Goal: Task Accomplishment & Management: Manage account settings

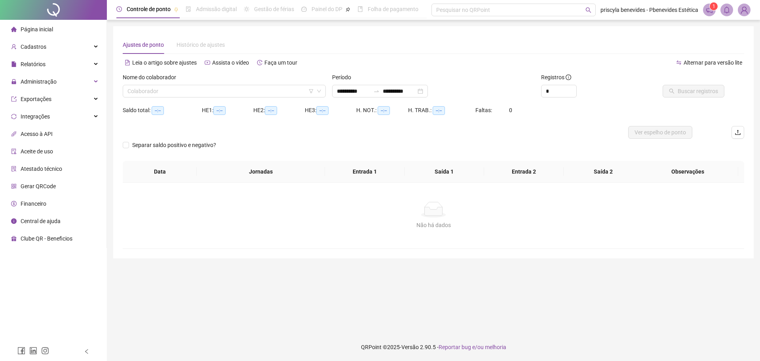
type input "**********"
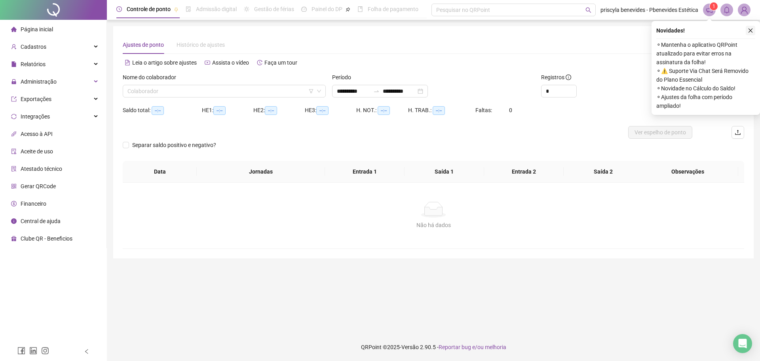
click at [751, 31] on icon "close" at bounding box center [751, 31] width 6 height 6
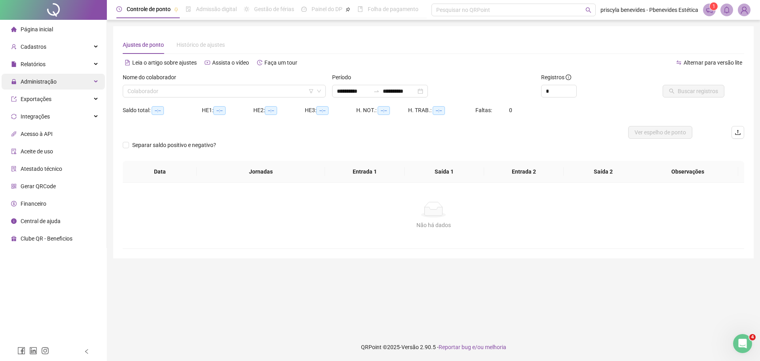
click at [41, 84] on span "Administração" at bounding box center [39, 81] width 36 height 6
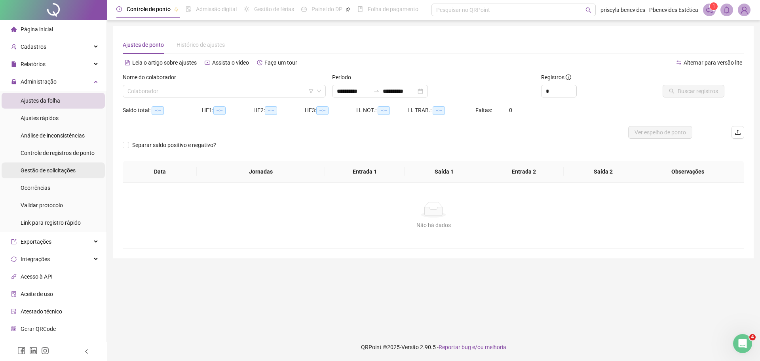
click at [67, 172] on span "Gestão de solicitações" at bounding box center [48, 170] width 55 height 6
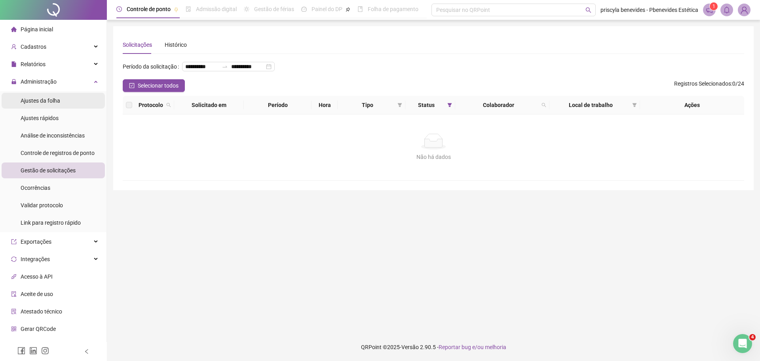
click at [40, 101] on span "Ajustes da folha" at bounding box center [41, 100] width 40 height 6
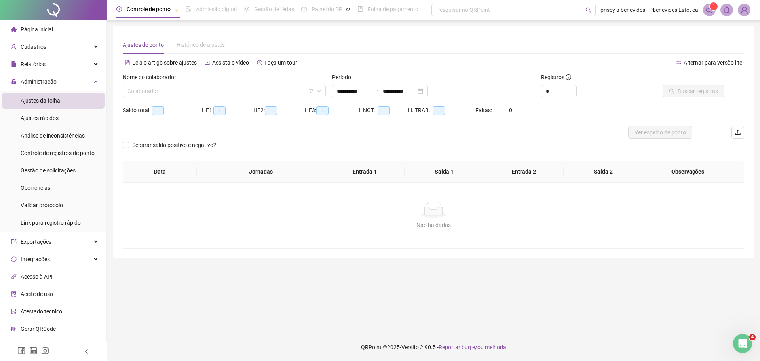
type input "**********"
click at [265, 97] on div "Colaborador" at bounding box center [224, 91] width 203 height 13
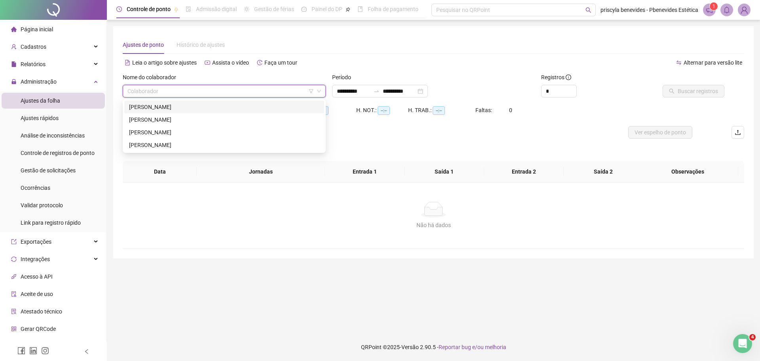
click at [744, 15] on img at bounding box center [745, 10] width 12 height 12
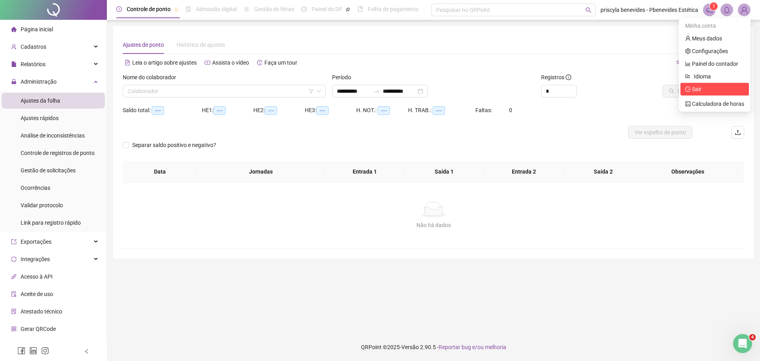
click at [701, 91] on span "Sair" at bounding box center [697, 89] width 10 height 6
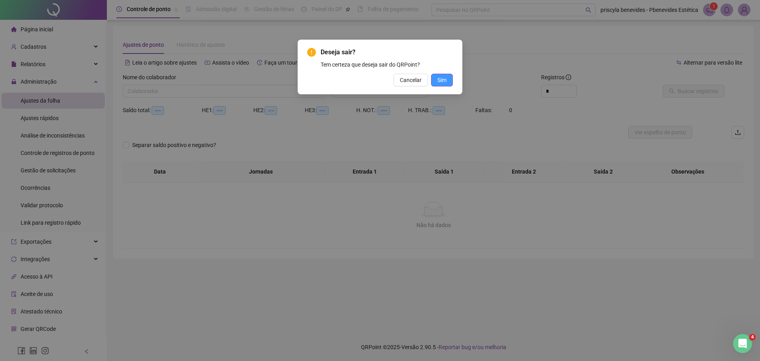
click at [450, 80] on button "Sim" at bounding box center [442, 80] width 22 height 13
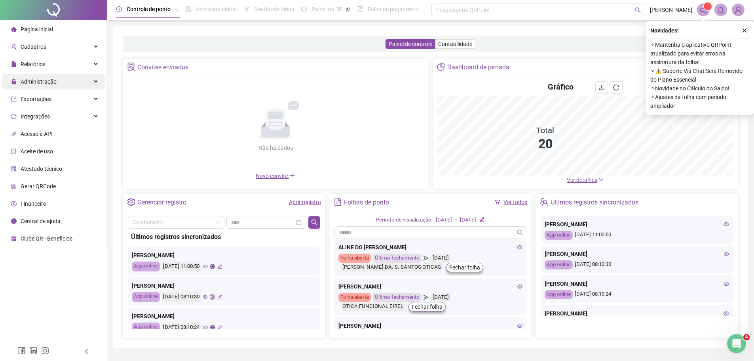
click at [36, 82] on span "Administração" at bounding box center [39, 81] width 36 height 6
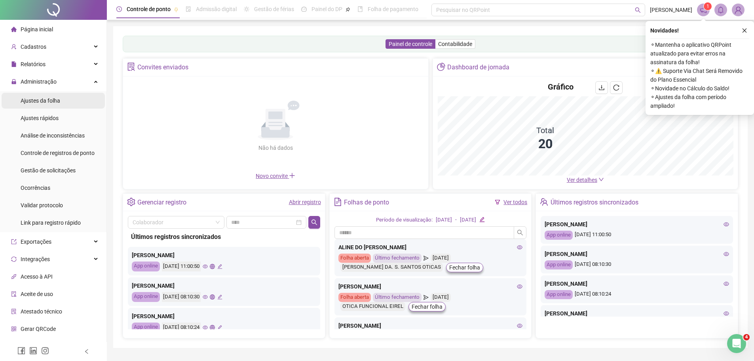
click at [48, 107] on div "Ajustes da folha" at bounding box center [41, 101] width 40 height 16
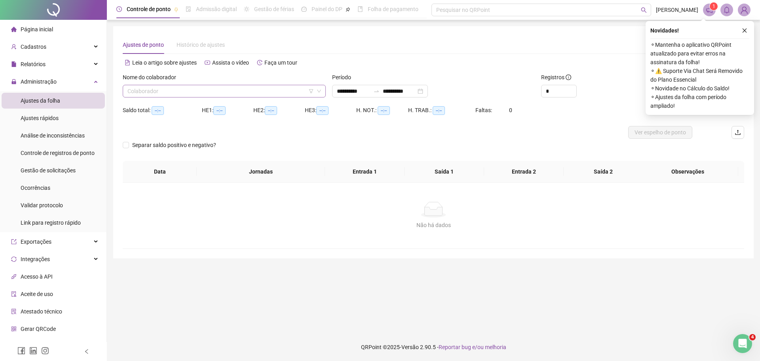
type input "**********"
click at [258, 92] on input "search" at bounding box center [221, 91] width 187 height 12
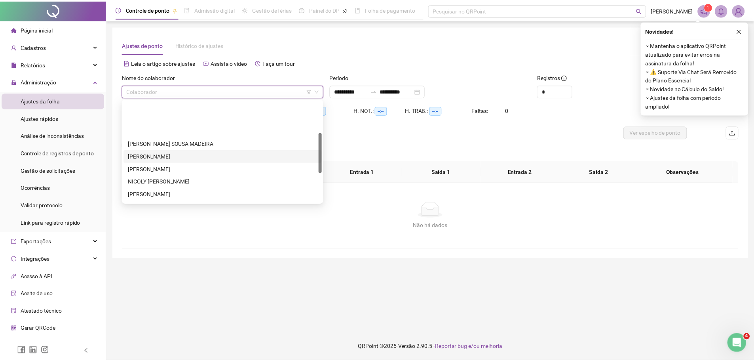
scroll to position [79, 0]
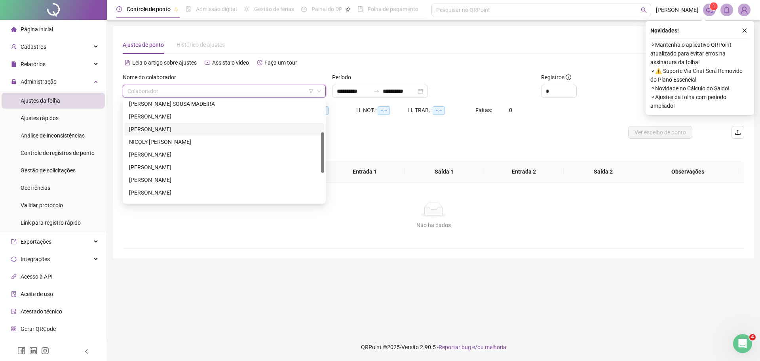
click at [185, 131] on div "[PERSON_NAME]" at bounding box center [224, 129] width 190 height 9
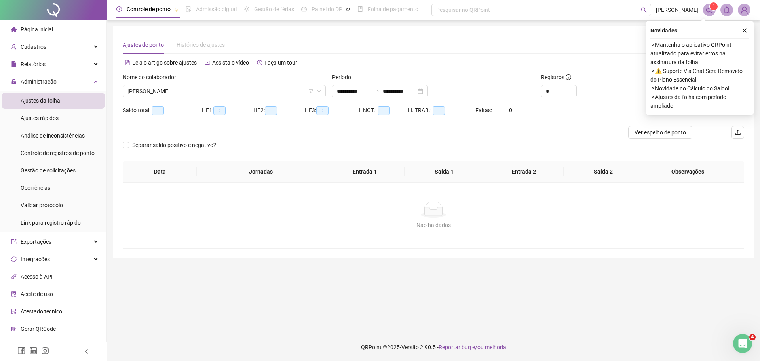
click at [746, 23] on div "Novidades ! ⚬ Mantenha o aplicativo QRPoint atualizado para evitar erros na ass…" at bounding box center [700, 68] width 109 height 94
click at [746, 30] on icon "close" at bounding box center [745, 31] width 6 height 6
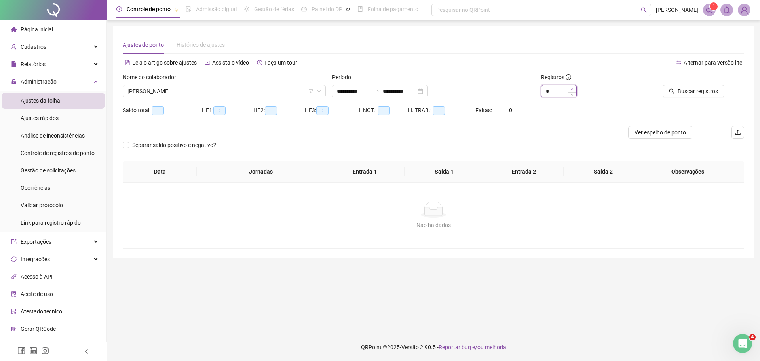
click at [574, 88] on icon "up" at bounding box center [572, 89] width 3 height 3
type input "*"
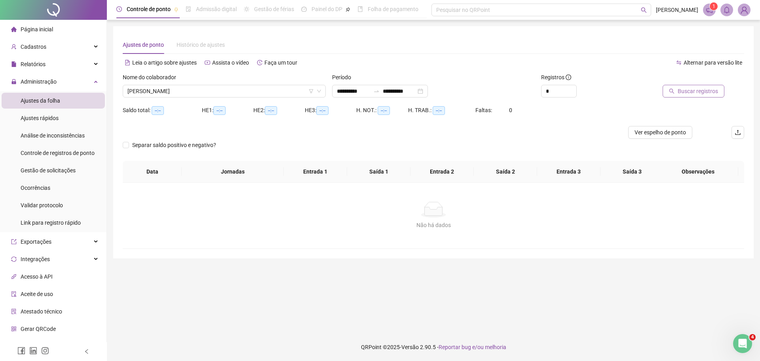
click at [684, 92] on span "Buscar registros" at bounding box center [698, 91] width 40 height 9
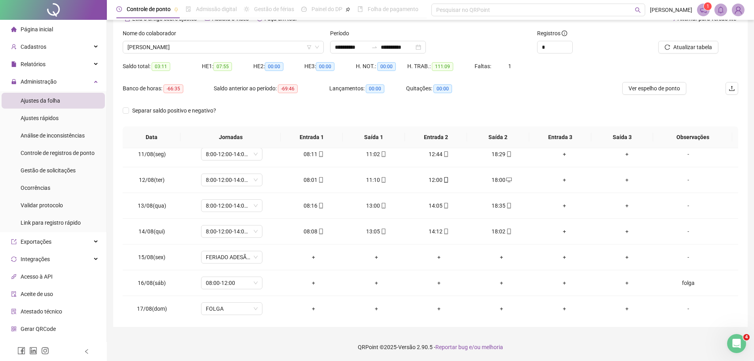
scroll to position [320, 0]
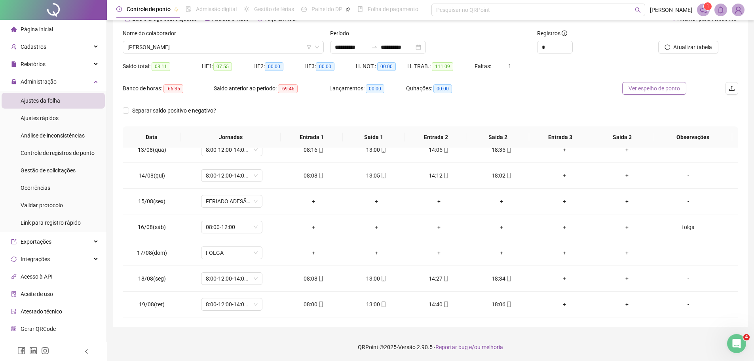
click at [661, 85] on span "Ver espelho de ponto" at bounding box center [654, 88] width 51 height 9
click at [378, 47] on icon "swap-right" at bounding box center [374, 47] width 6 height 6
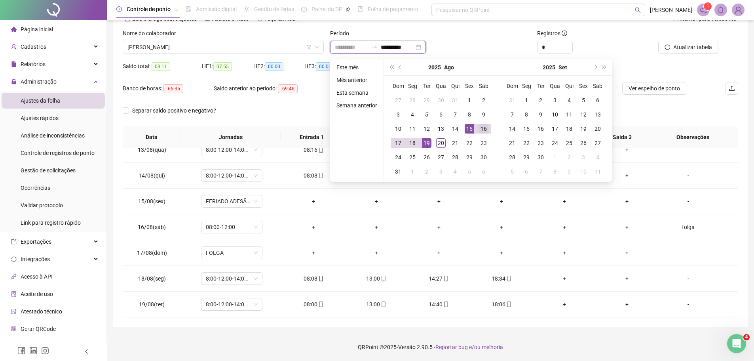
type input "**********"
click at [487, 129] on div "16" at bounding box center [484, 129] width 10 height 10
type input "**********"
click at [616, 51] on div "*" at bounding box center [585, 47] width 97 height 13
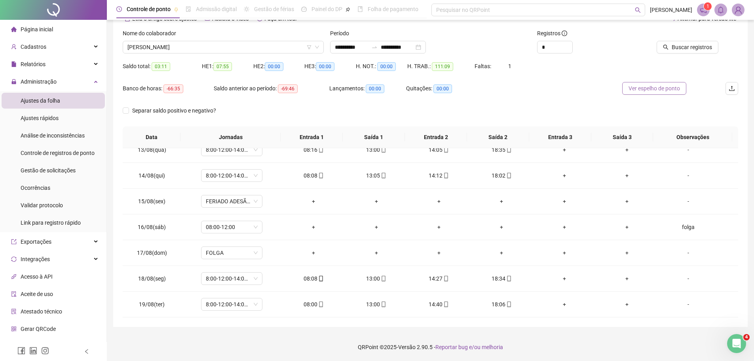
click at [640, 90] on span "Ver espelho de ponto" at bounding box center [654, 88] width 51 height 9
click at [66, 80] on div "Administração" at bounding box center [53, 82] width 103 height 16
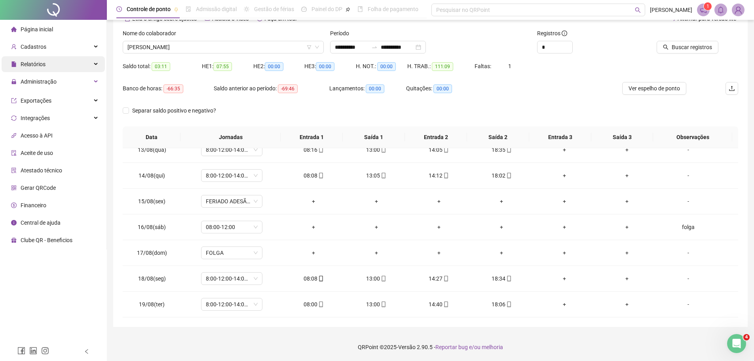
click at [69, 64] on div "Relatórios" at bounding box center [53, 64] width 103 height 16
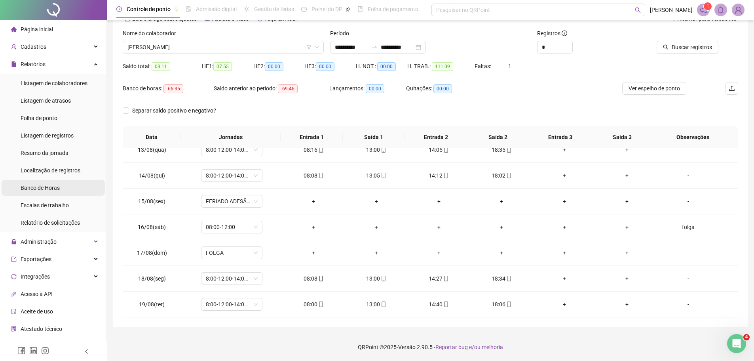
click at [71, 190] on li "Banco de Horas" at bounding box center [53, 188] width 103 height 16
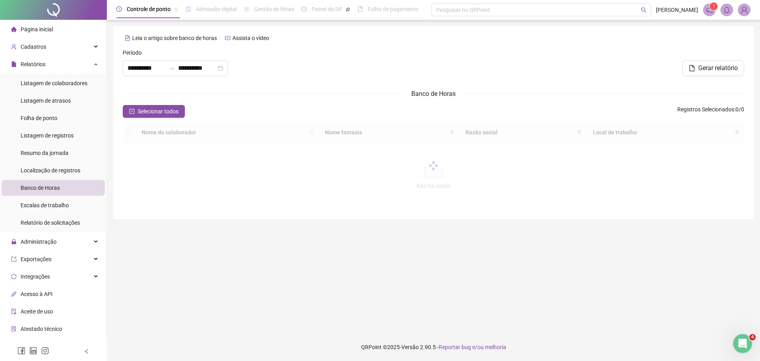
type input "**********"
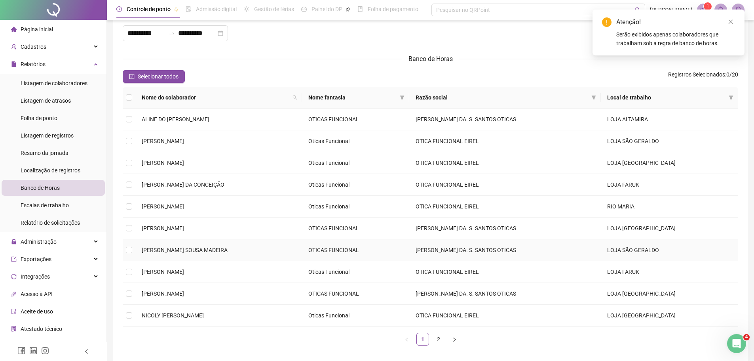
scroll to position [40, 0]
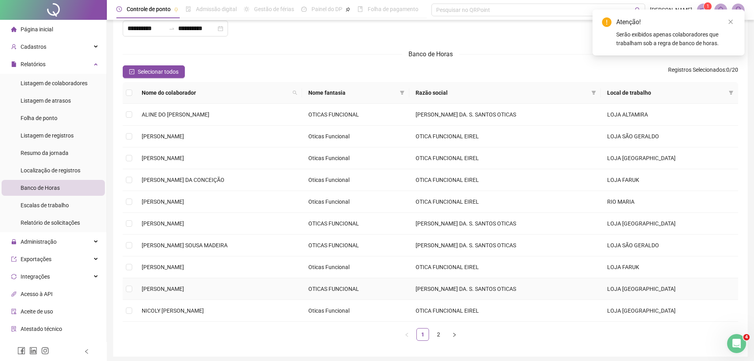
click at [132, 289] on td at bounding box center [129, 289] width 13 height 22
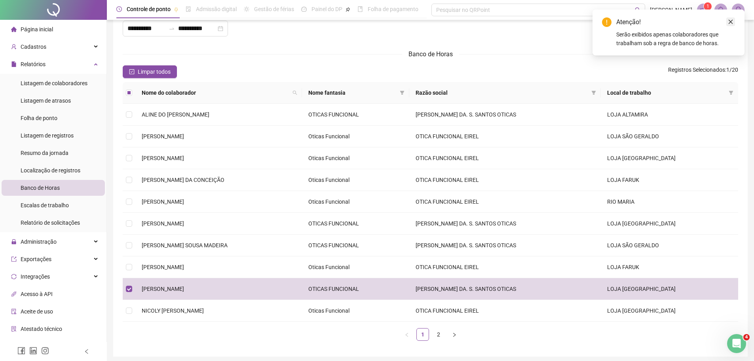
click at [734, 24] on link "Close" at bounding box center [731, 21] width 9 height 9
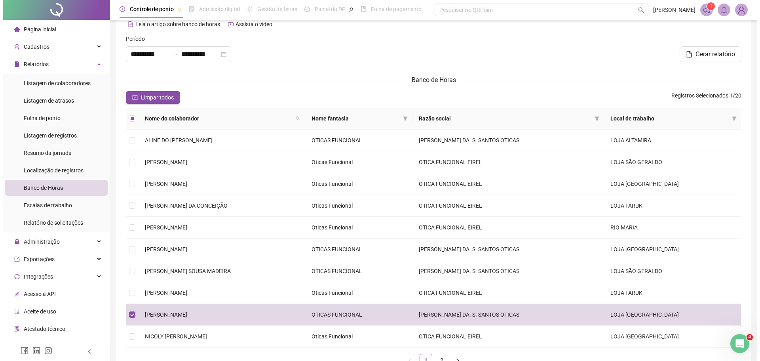
scroll to position [0, 0]
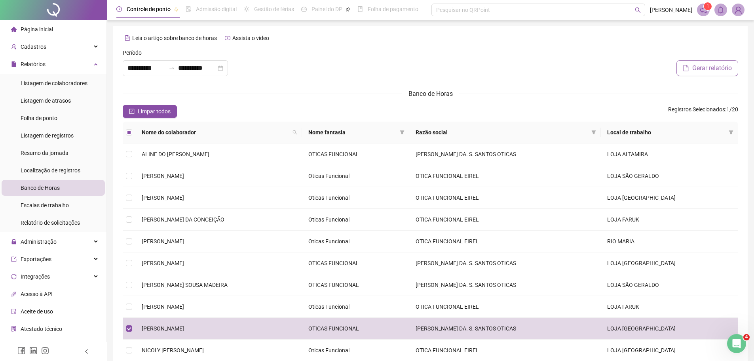
click at [693, 67] on span "Gerar relatório" at bounding box center [713, 68] width 40 height 10
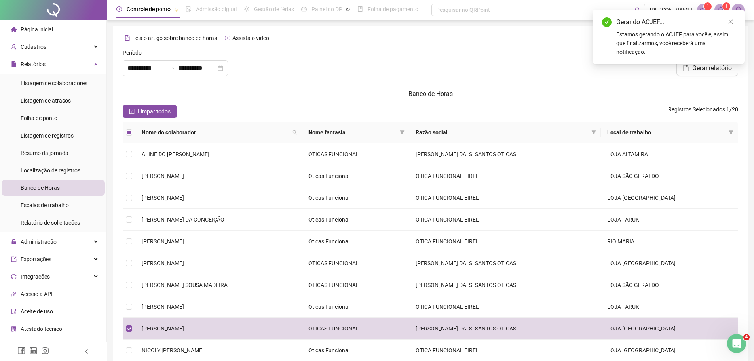
click at [545, 68] on div "Gerar relatório" at bounding box center [637, 68] width 201 height 16
click at [733, 22] on icon "close" at bounding box center [731, 22] width 6 height 6
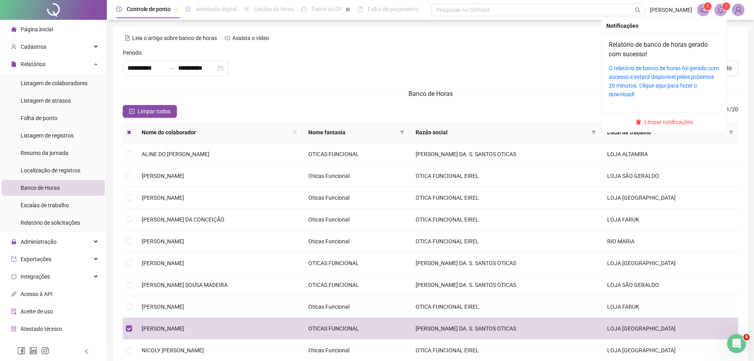
click at [721, 9] on icon "bell" at bounding box center [721, 9] width 7 height 7
click at [657, 70] on link "O relatório de banco de horas foi gerado com sucesso e estará disponível pelos …" at bounding box center [664, 81] width 110 height 32
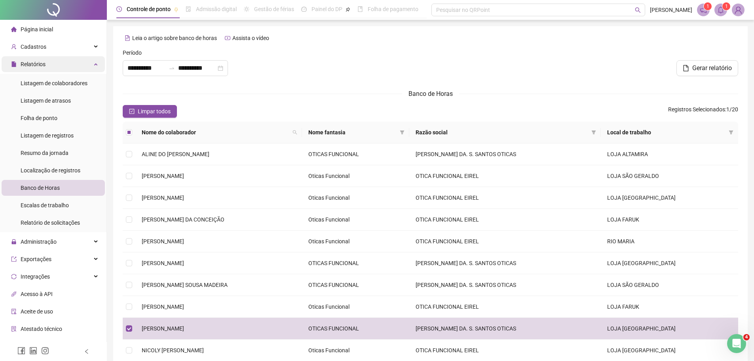
click at [55, 66] on div "Relatórios" at bounding box center [53, 64] width 103 height 16
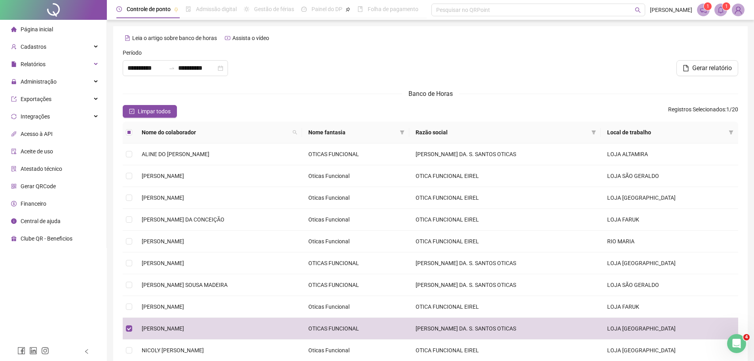
click at [745, 12] on header "Controle de ponto Admissão digital Gestão de férias Painel do DP Folha de pagam…" at bounding box center [430, 10] width 647 height 20
click at [742, 12] on img at bounding box center [739, 10] width 12 height 12
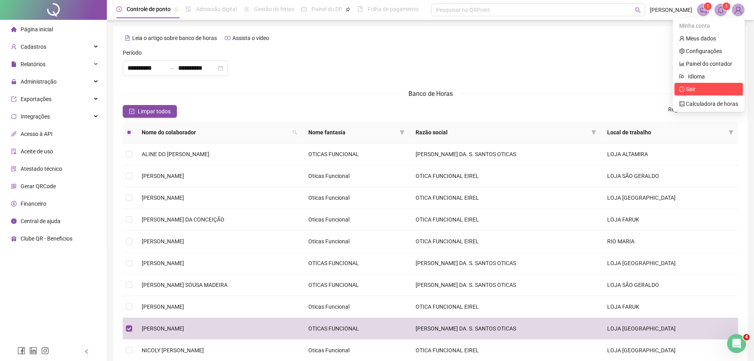
click at [701, 88] on span "Sair" at bounding box center [709, 89] width 59 height 9
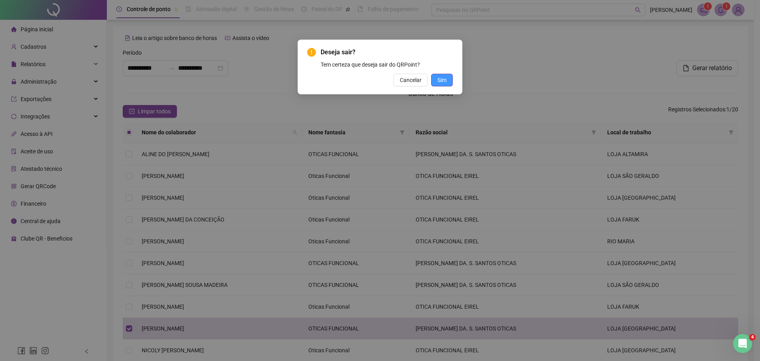
click at [439, 80] on span "Sim" at bounding box center [442, 80] width 9 height 9
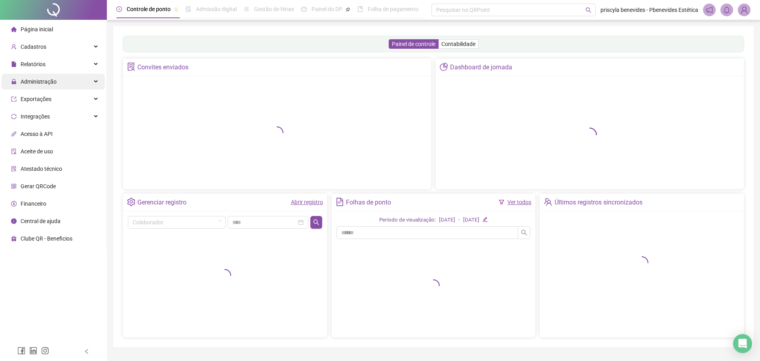
click at [34, 82] on span "Administração" at bounding box center [39, 81] width 36 height 6
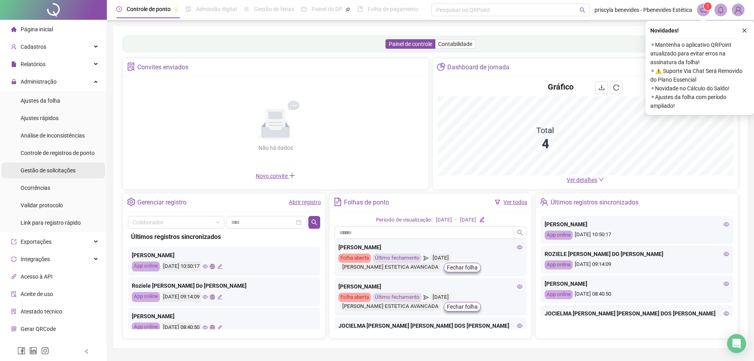
click at [65, 170] on span "Gestão de solicitações" at bounding box center [48, 170] width 55 height 6
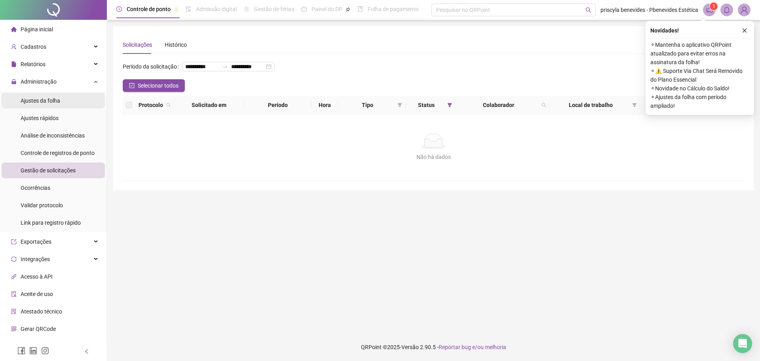
click at [78, 101] on li "Ajustes da folha" at bounding box center [53, 101] width 103 height 16
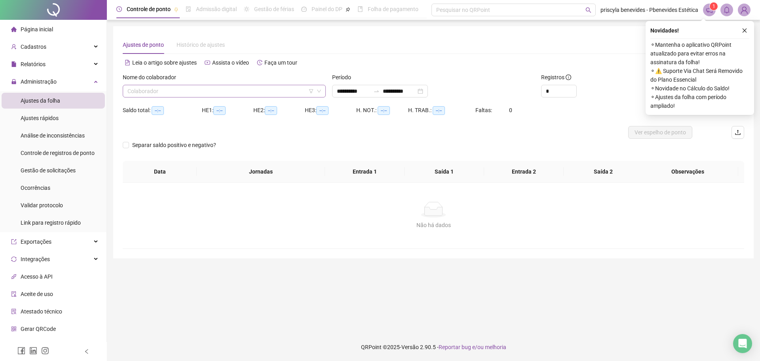
type input "**********"
click at [303, 91] on input "search" at bounding box center [221, 91] width 187 height 12
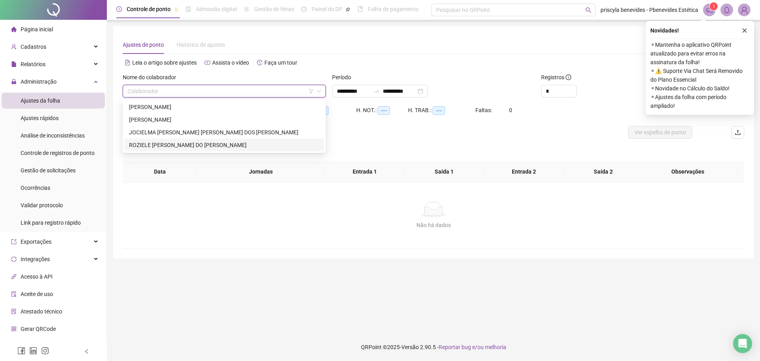
click at [204, 144] on div "ROZIELE OLIVEIRA DO NASCIMENTO" at bounding box center [224, 145] width 190 height 9
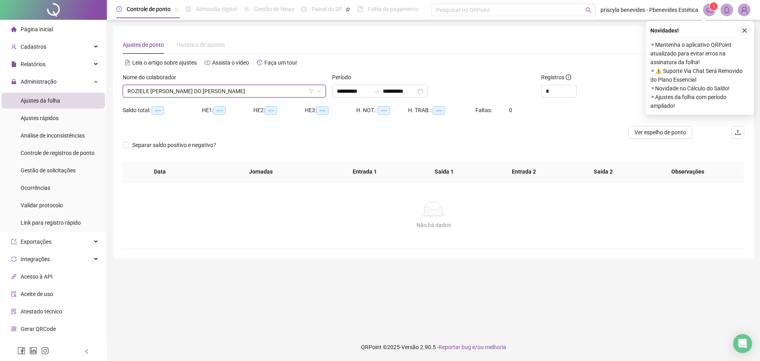
click at [748, 30] on button "button" at bounding box center [745, 31] width 10 height 10
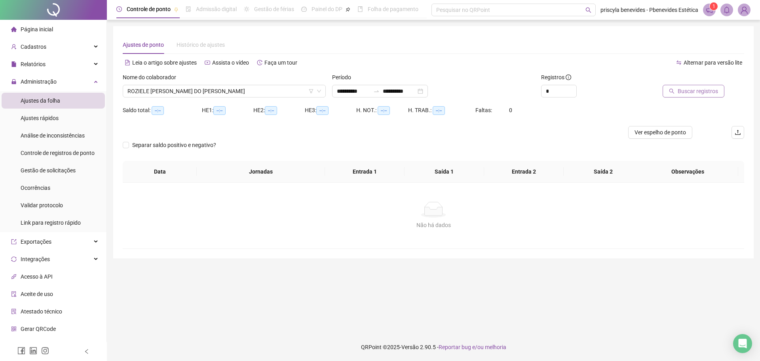
click at [687, 93] on span "Buscar registros" at bounding box center [698, 91] width 40 height 9
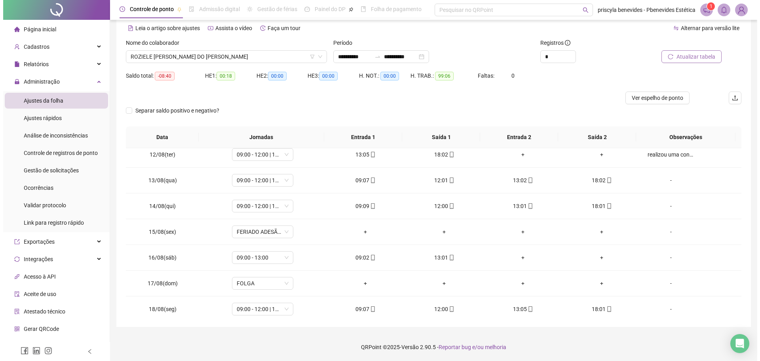
scroll to position [320, 0]
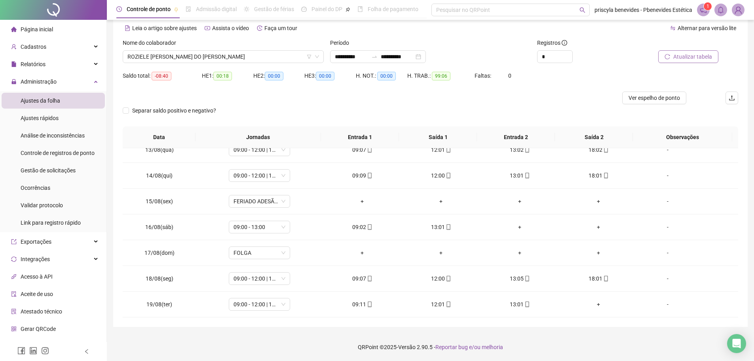
click at [737, 11] on img at bounding box center [739, 10] width 12 height 12
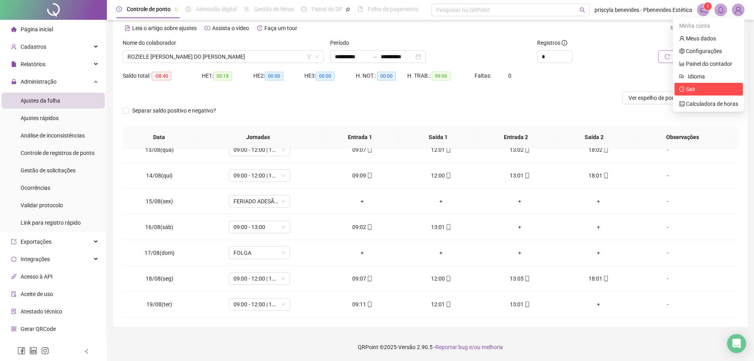
click at [704, 93] on span "Sair" at bounding box center [709, 89] width 59 height 9
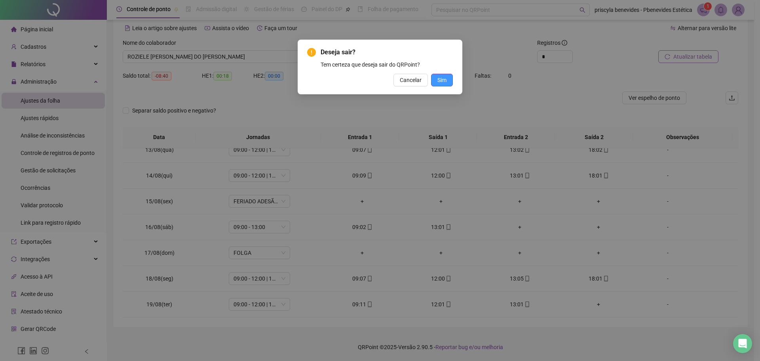
click at [446, 78] on span "Sim" at bounding box center [442, 80] width 9 height 9
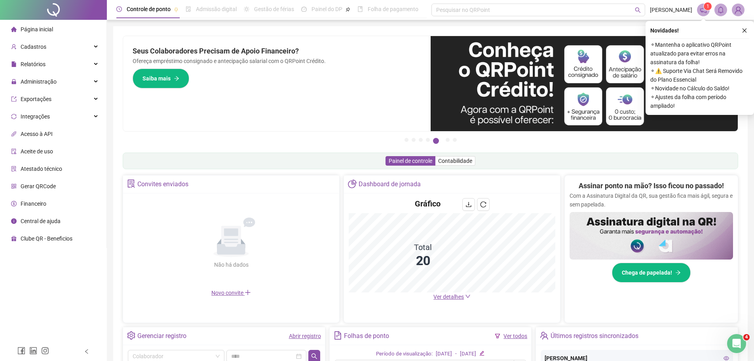
click at [118, 146] on div "Pague o QRPoint com Cartão de Crédito Sua assinatura: mais segurança, prática e…" at bounding box center [430, 253] width 635 height 455
click at [744, 32] on icon "close" at bounding box center [745, 31] width 6 height 6
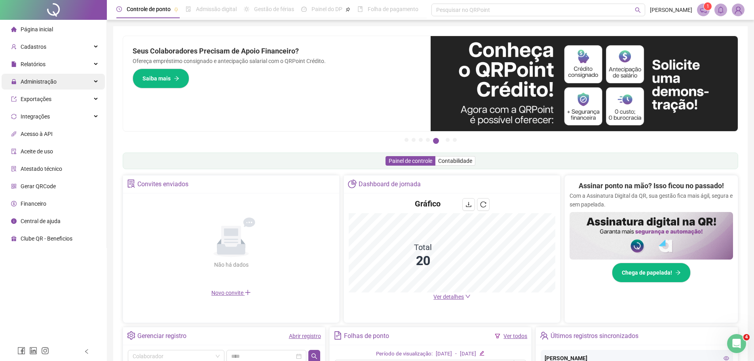
click at [95, 84] on div "Administração" at bounding box center [53, 82] width 103 height 16
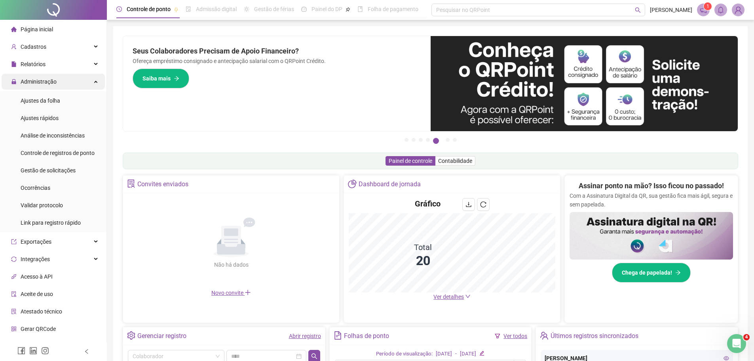
click at [73, 82] on div "Administração" at bounding box center [53, 82] width 103 height 16
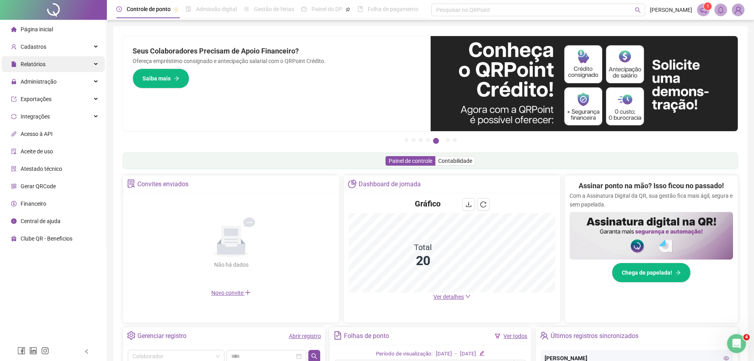
click at [74, 64] on div "Relatórios" at bounding box center [53, 64] width 103 height 16
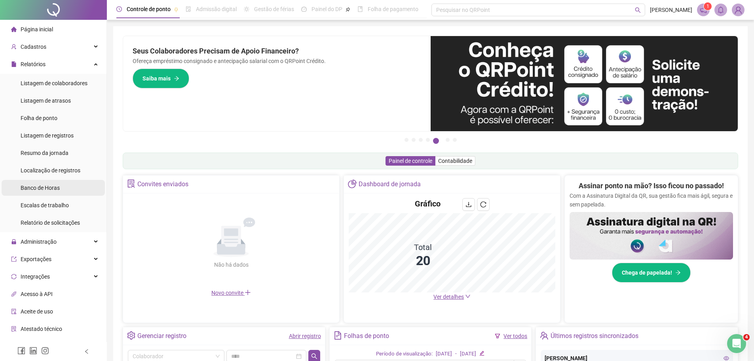
click at [58, 194] on div "Banco de Horas" at bounding box center [40, 188] width 39 height 16
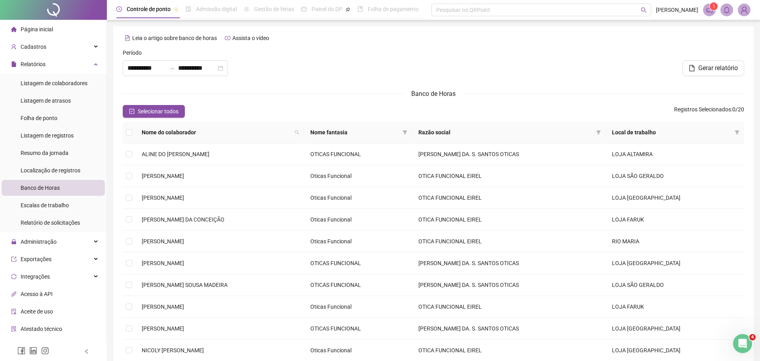
type input "**********"
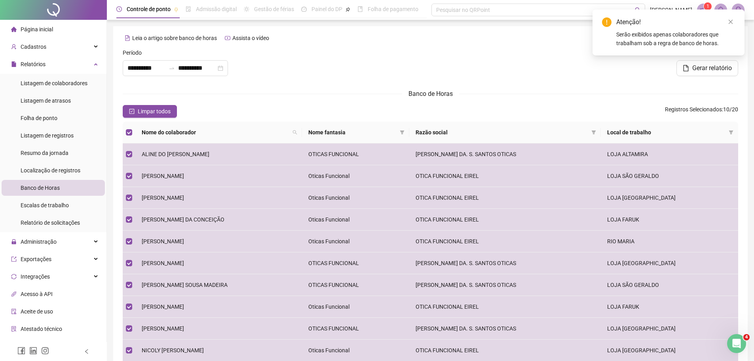
click at [529, 71] on div at bounding box center [431, 65] width 208 height 34
click at [729, 22] on icon "close" at bounding box center [731, 22] width 6 height 6
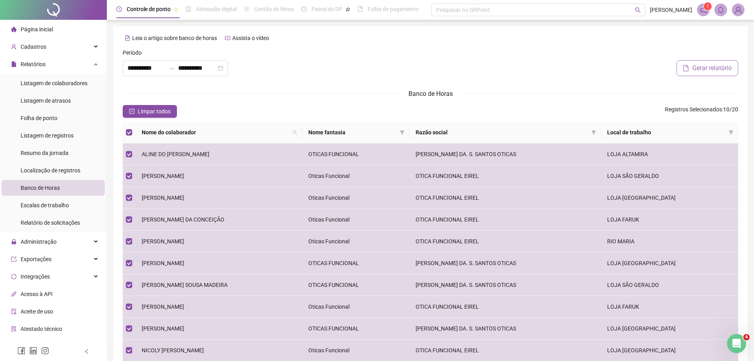
click at [705, 69] on span "Gerar relatório" at bounding box center [713, 68] width 40 height 10
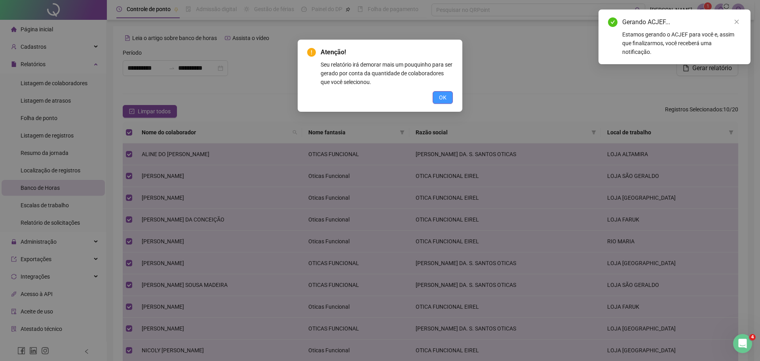
click at [446, 98] on span "OK" at bounding box center [443, 97] width 8 height 9
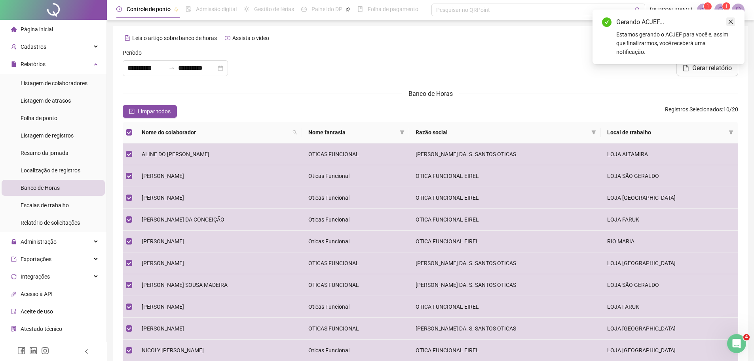
click at [733, 25] on link "Close" at bounding box center [731, 21] width 9 height 9
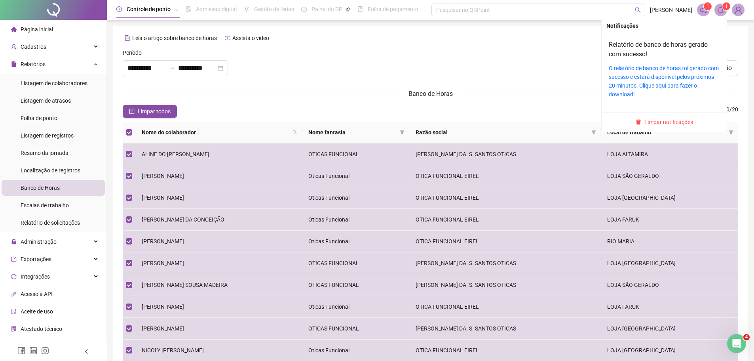
click at [722, 8] on icon "bell" at bounding box center [721, 9] width 7 height 7
click at [666, 83] on link "O relatório de banco de horas foi gerado com sucesso e estará disponível pelos …" at bounding box center [664, 81] width 110 height 32
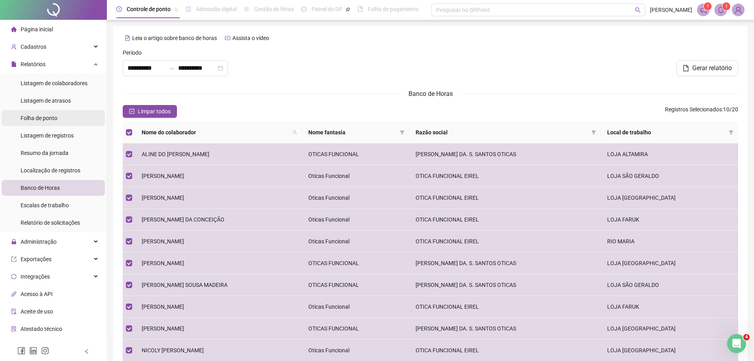
click at [76, 118] on li "Folha de ponto" at bounding box center [53, 118] width 103 height 16
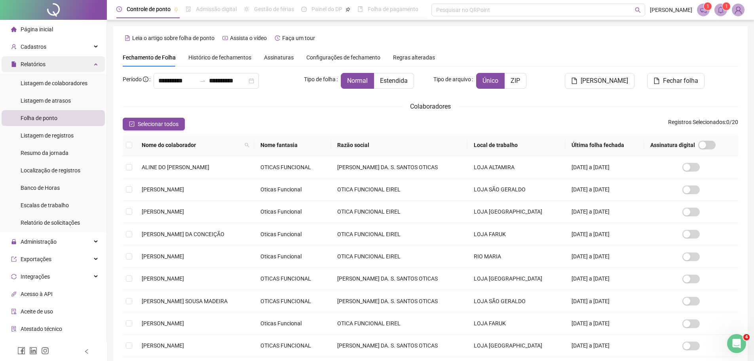
click at [61, 67] on div "Relatórios" at bounding box center [53, 64] width 103 height 16
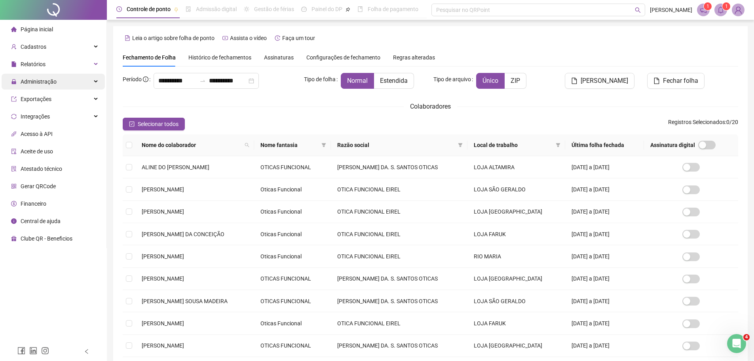
click at [63, 83] on div "Administração" at bounding box center [53, 82] width 103 height 16
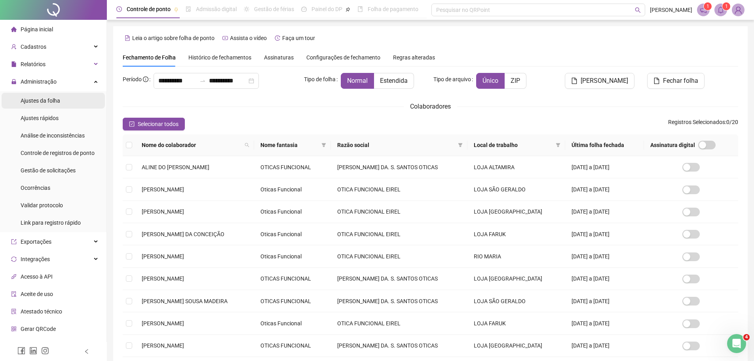
click at [62, 101] on li "Ajustes da folha" at bounding box center [53, 101] width 103 height 16
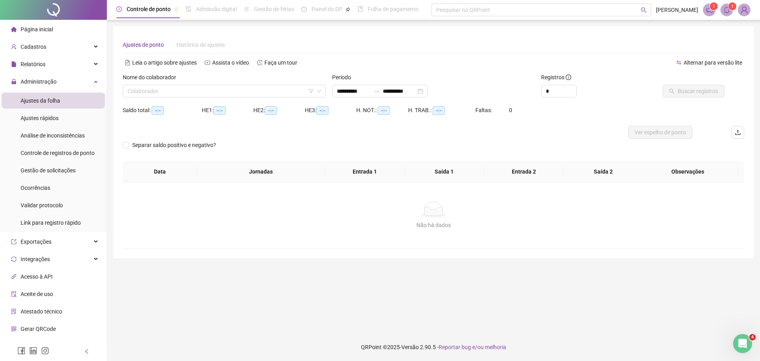
type input "**********"
click at [188, 99] on div "Nome do colaborador Colaborador" at bounding box center [224, 88] width 209 height 31
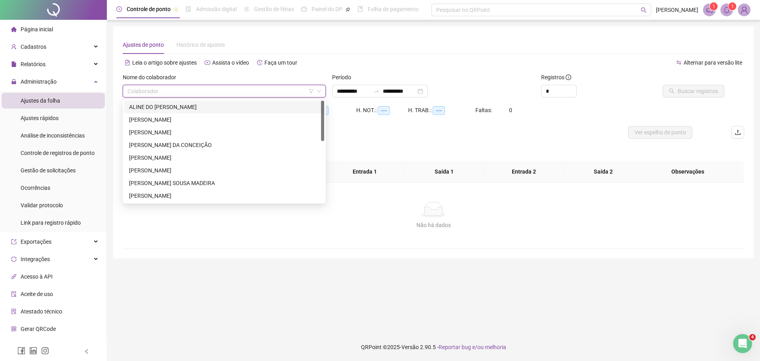
click at [189, 94] on input "search" at bounding box center [221, 91] width 187 height 12
click at [186, 106] on div "ALINE DO [PERSON_NAME]" at bounding box center [224, 107] width 190 height 9
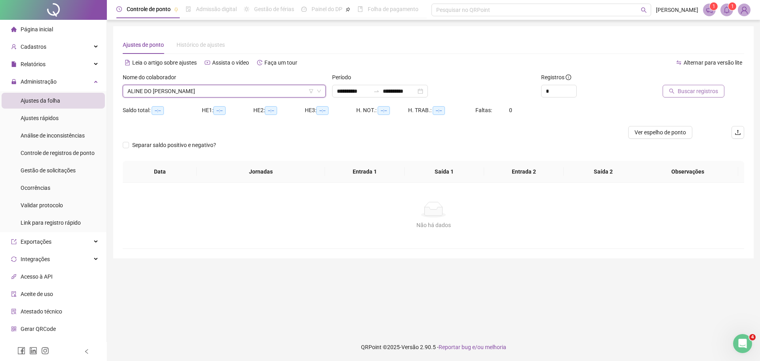
click at [681, 88] on span "Buscar registros" at bounding box center [698, 91] width 40 height 9
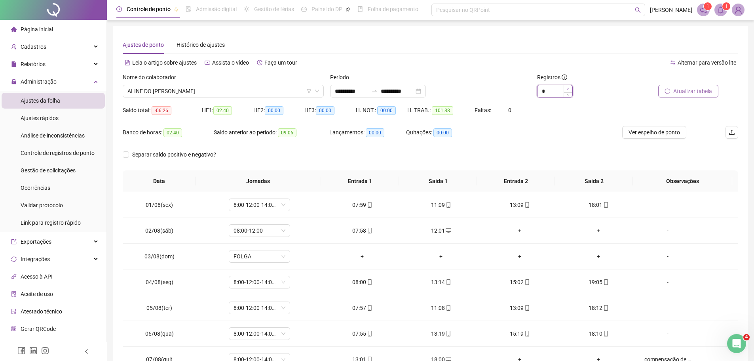
click at [571, 86] on span "Increase Value" at bounding box center [568, 88] width 9 height 7
type input "*"
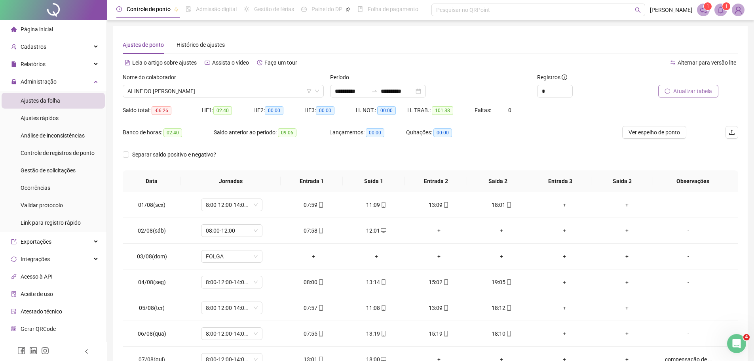
click at [677, 87] on span "Atualizar tabela" at bounding box center [693, 91] width 39 height 9
click at [530, 154] on div "Separar saldo positivo e negativo?" at bounding box center [431, 159] width 616 height 22
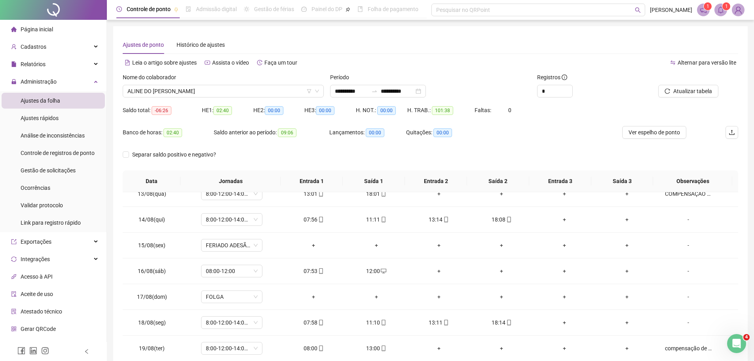
scroll to position [44, 0]
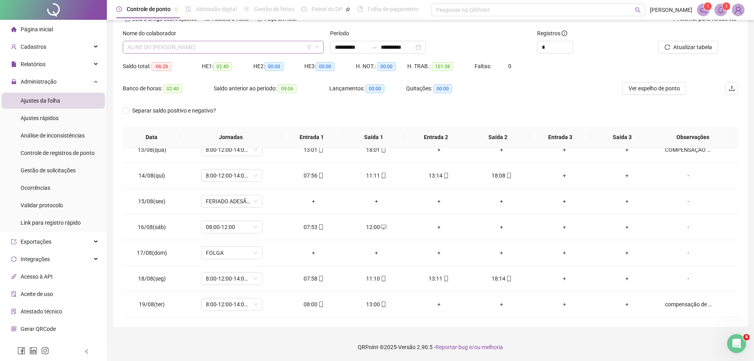
click at [231, 50] on span "ALINE DO [PERSON_NAME]" at bounding box center [224, 47] width 192 height 12
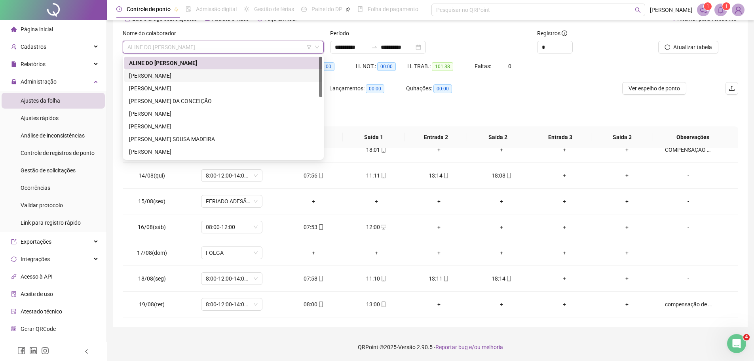
click at [211, 75] on div "[PERSON_NAME]" at bounding box center [223, 75] width 189 height 9
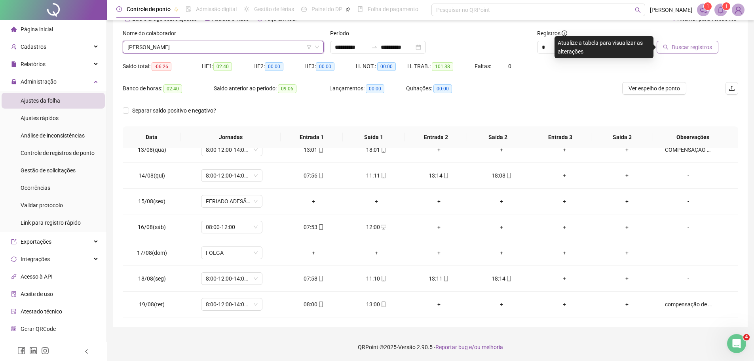
click at [698, 44] on span "Buscar registros" at bounding box center [692, 47] width 40 height 9
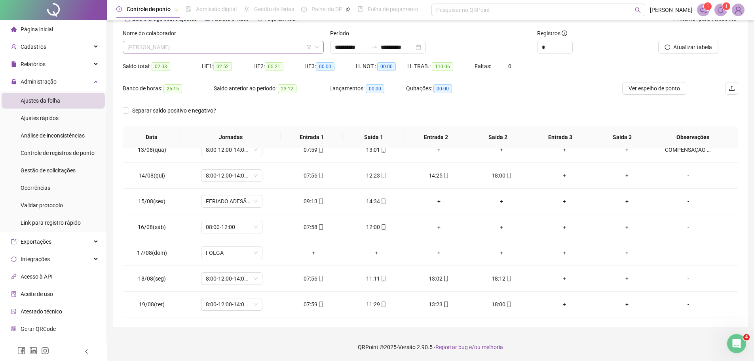
click at [254, 48] on span "[PERSON_NAME]" at bounding box center [224, 47] width 192 height 12
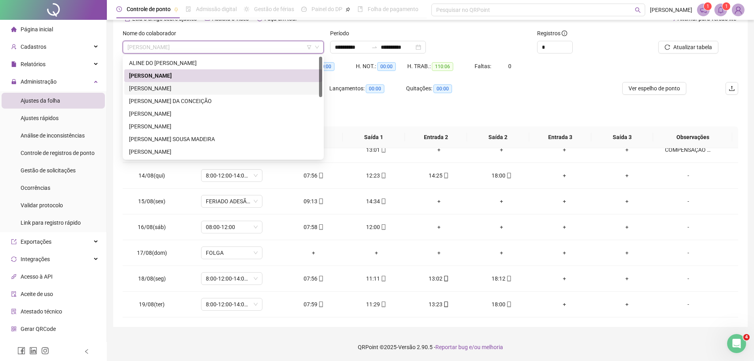
click at [227, 89] on div "[PERSON_NAME]" at bounding box center [223, 88] width 189 height 9
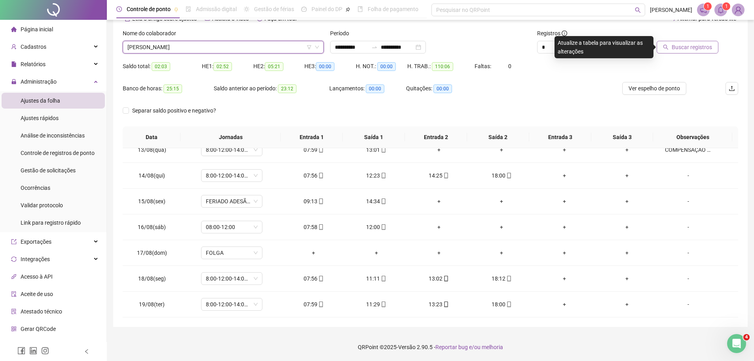
click at [687, 48] on span "Buscar registros" at bounding box center [692, 47] width 40 height 9
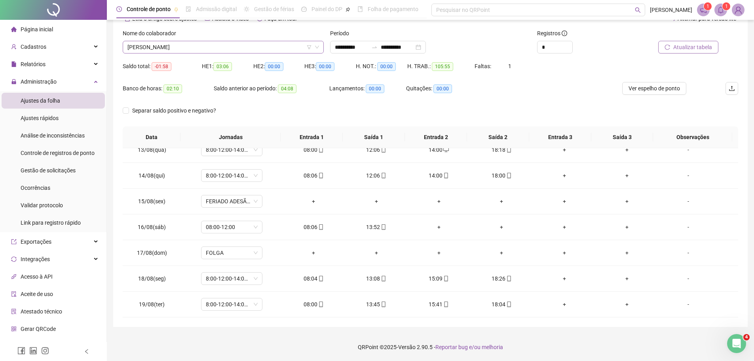
click at [241, 47] on span "[PERSON_NAME]" at bounding box center [224, 47] width 192 height 12
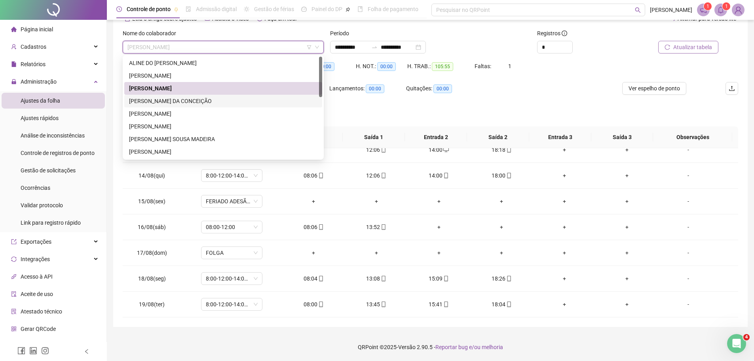
click at [231, 96] on div "[PERSON_NAME] DA CONCEIÇÃO" at bounding box center [223, 101] width 198 height 13
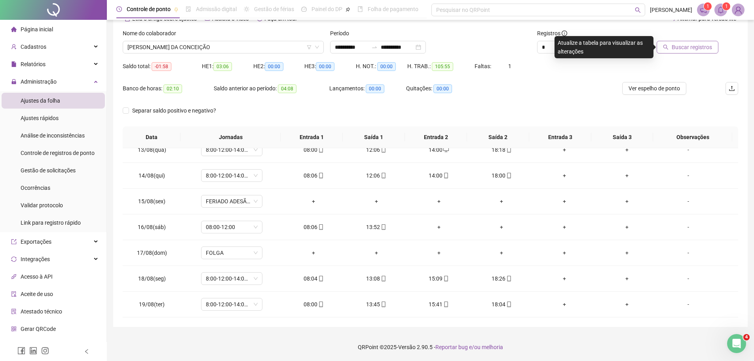
click at [668, 45] on icon "search" at bounding box center [666, 47] width 5 height 5
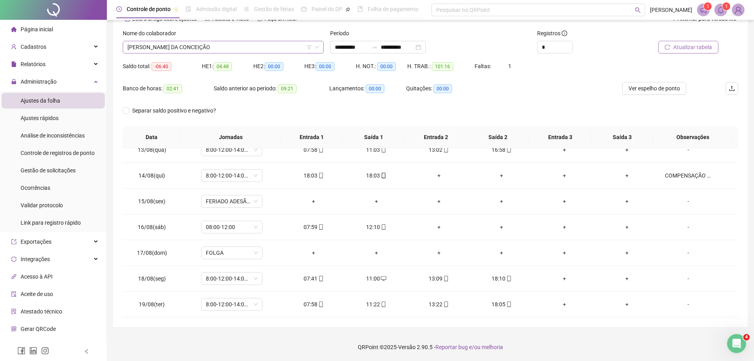
click at [240, 48] on span "[PERSON_NAME] DA CONCEIÇÃO" at bounding box center [224, 47] width 192 height 12
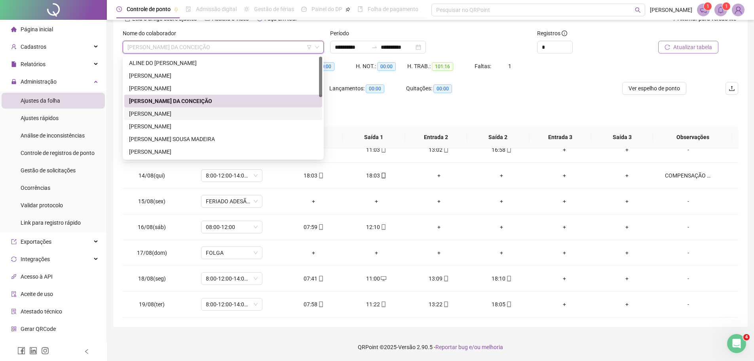
click at [226, 116] on div "[PERSON_NAME]" at bounding box center [223, 113] width 189 height 9
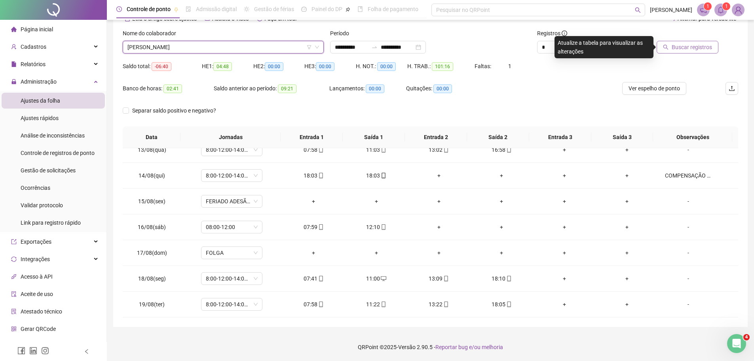
click at [710, 48] on span "Buscar registros" at bounding box center [692, 47] width 40 height 9
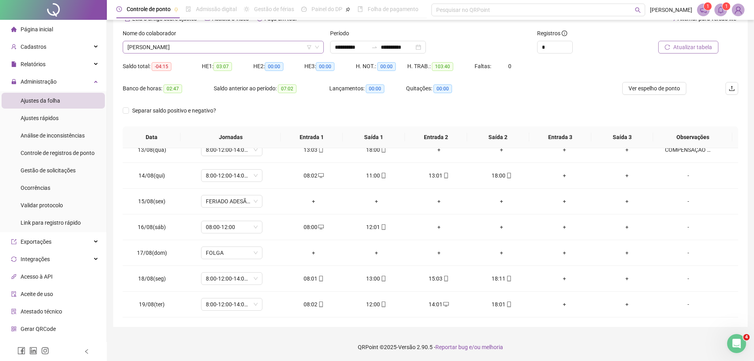
click at [233, 48] on span "[PERSON_NAME]" at bounding box center [224, 47] width 192 height 12
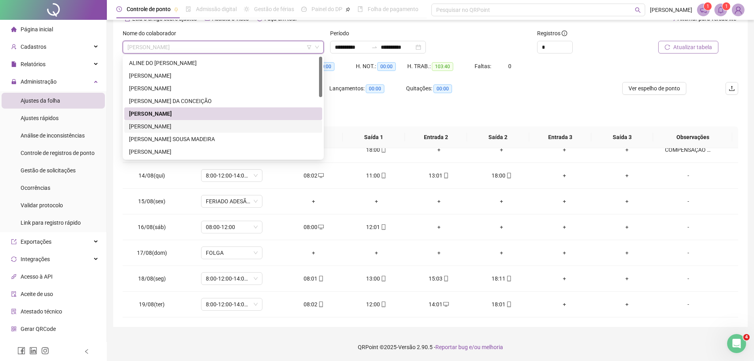
click at [222, 125] on div "[PERSON_NAME]" at bounding box center [223, 126] width 189 height 9
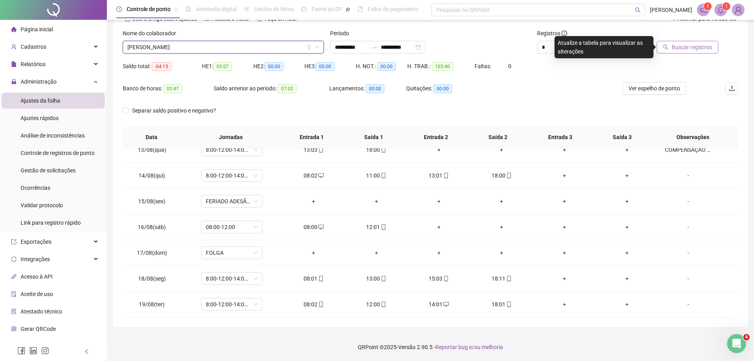
click at [672, 50] on button "Buscar registros" at bounding box center [688, 47] width 62 height 13
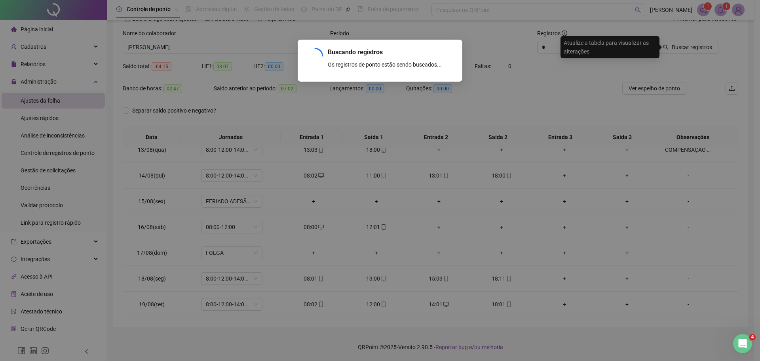
click at [672, 45] on div "Buscando registros Os registros de ponto estão sendo buscados... OK" at bounding box center [380, 180] width 760 height 361
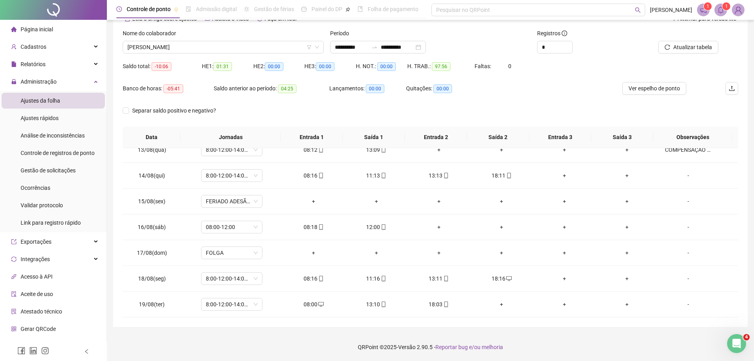
click at [527, 100] on div "Banco de horas: -05:41 Saldo anterior ao período: 04:25 Lançamentos: 00:00 Quit…" at bounding box center [354, 93] width 462 height 22
click at [531, 340] on footer "QRPoint © 2025 - Versão 2.90.5 - Reportar bug e/ou melhoria" at bounding box center [430, 347] width 647 height 28
click at [530, 332] on div "**********" at bounding box center [430, 158] width 647 height 405
click at [261, 47] on span "[PERSON_NAME]" at bounding box center [224, 47] width 192 height 12
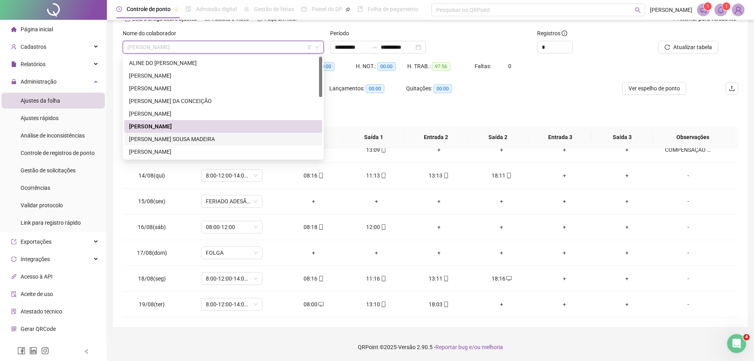
click at [208, 138] on div "[PERSON_NAME] SOUSA MADEIRA" at bounding box center [223, 139] width 189 height 9
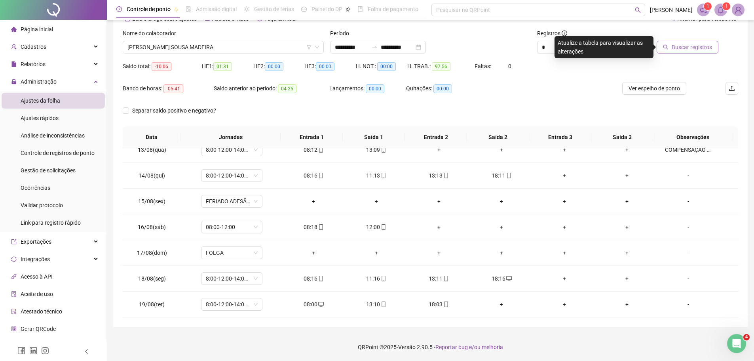
click at [686, 48] on span "Buscar registros" at bounding box center [692, 47] width 40 height 9
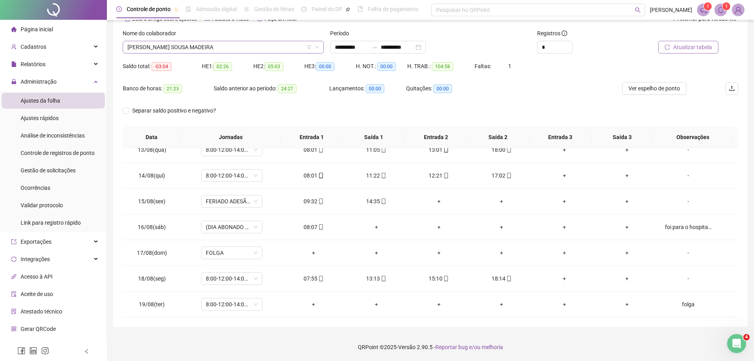
click at [273, 50] on span "[PERSON_NAME] SOUSA MADEIRA" at bounding box center [224, 47] width 192 height 12
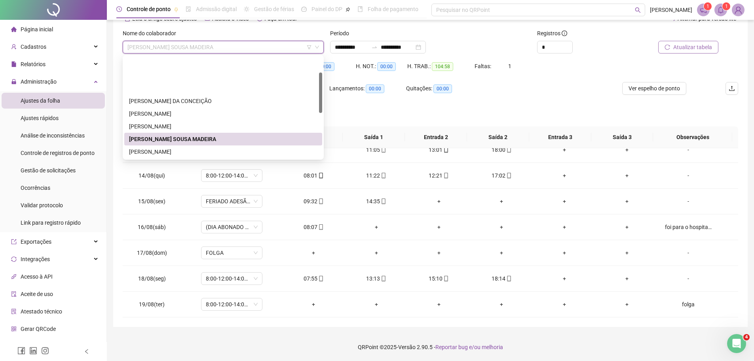
scroll to position [40, 0]
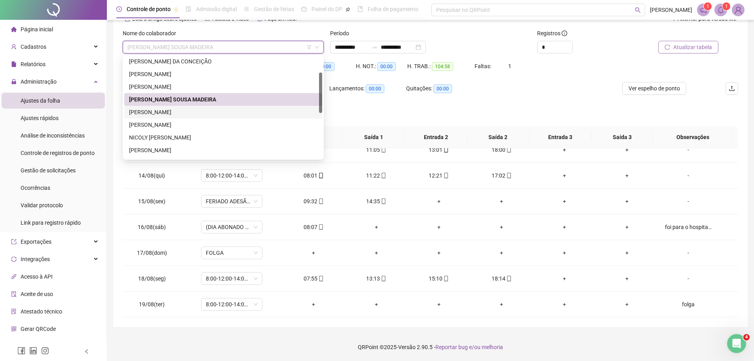
click at [237, 109] on div "[PERSON_NAME]" at bounding box center [223, 112] width 189 height 9
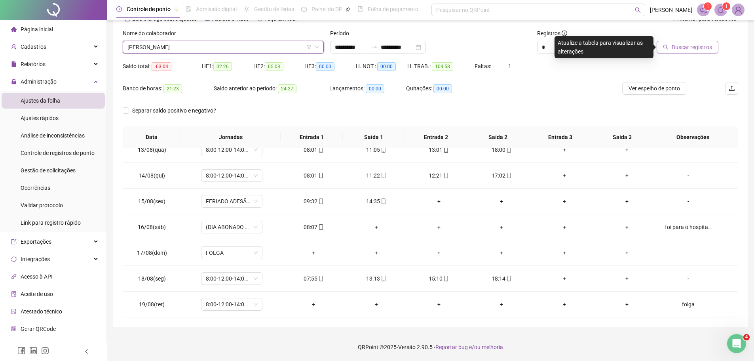
click at [682, 50] on span "Buscar registros" at bounding box center [692, 47] width 40 height 9
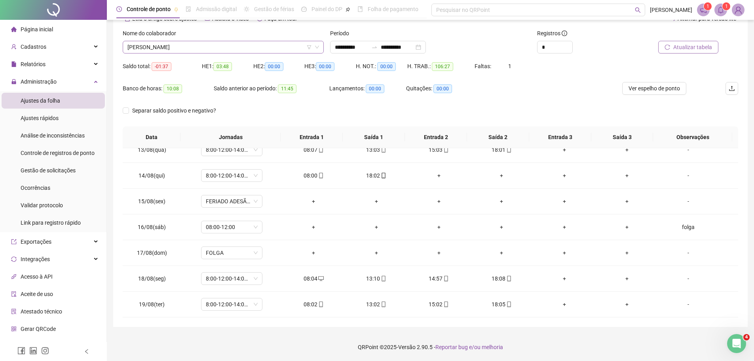
click at [250, 51] on span "[PERSON_NAME]" at bounding box center [224, 47] width 192 height 12
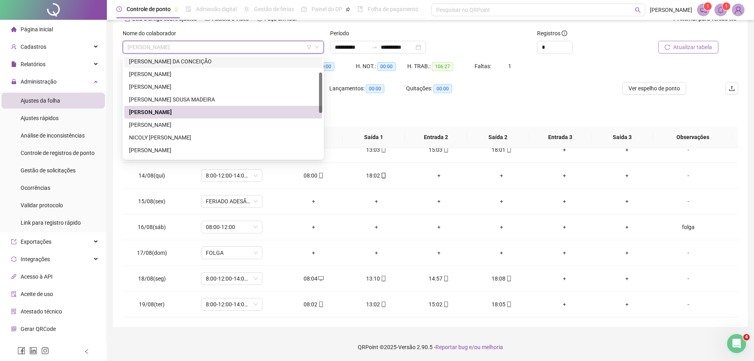
scroll to position [79, 0]
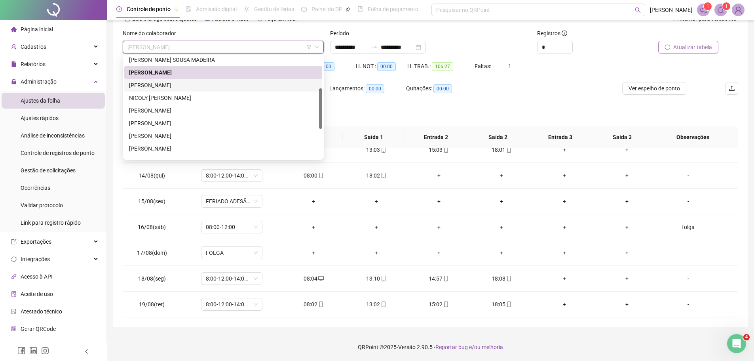
click at [225, 85] on div "[PERSON_NAME]" at bounding box center [223, 85] width 189 height 9
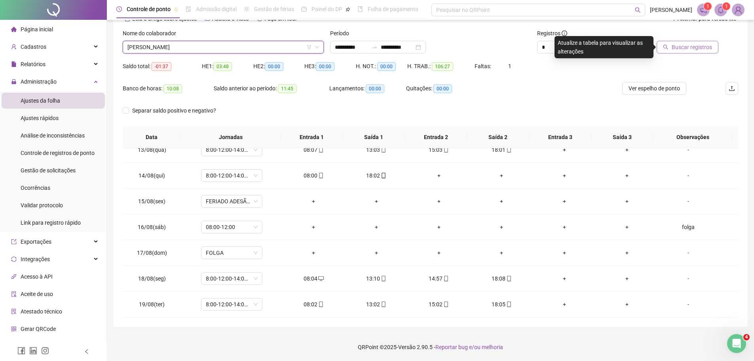
click at [681, 48] on span "Buscar registros" at bounding box center [692, 47] width 40 height 9
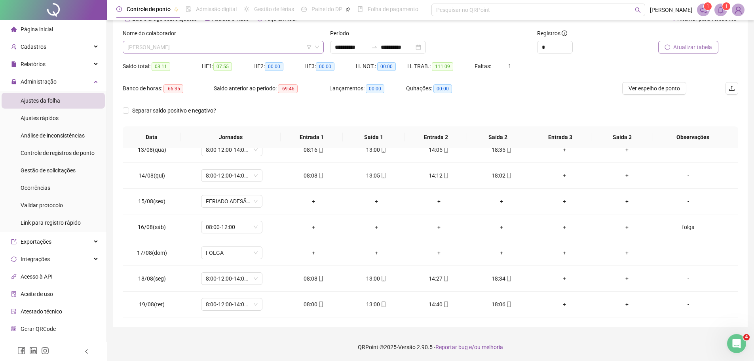
click at [255, 52] on span "[PERSON_NAME]" at bounding box center [224, 47] width 192 height 12
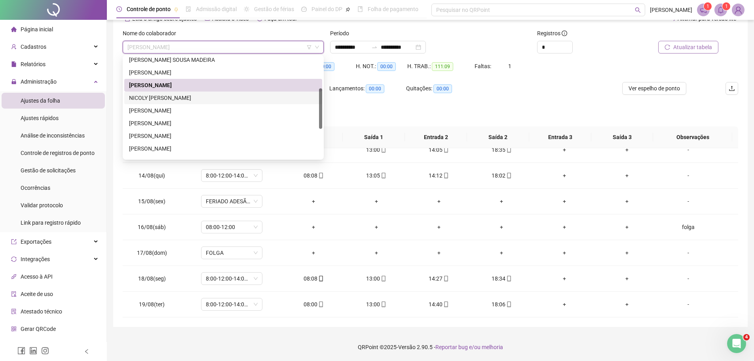
click at [241, 98] on div "NICOLY [PERSON_NAME]" at bounding box center [223, 97] width 189 height 9
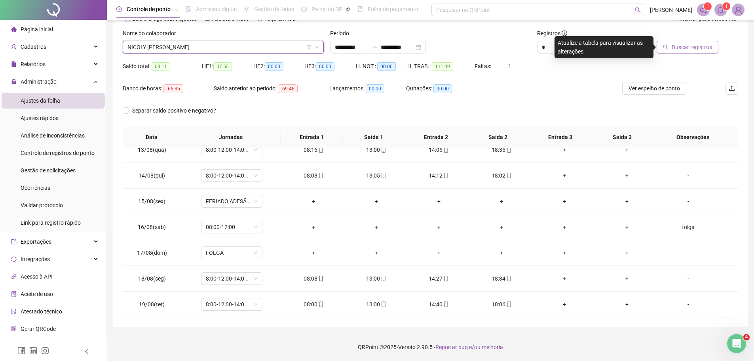
click at [689, 46] on span "Buscar registros" at bounding box center [692, 47] width 40 height 9
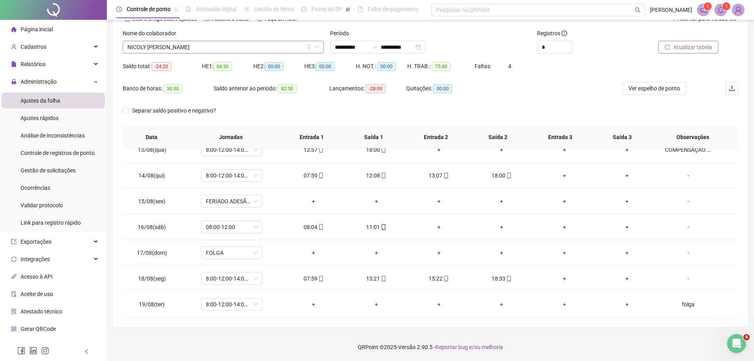
click at [251, 46] on span "NICOLY [PERSON_NAME]" at bounding box center [224, 47] width 192 height 12
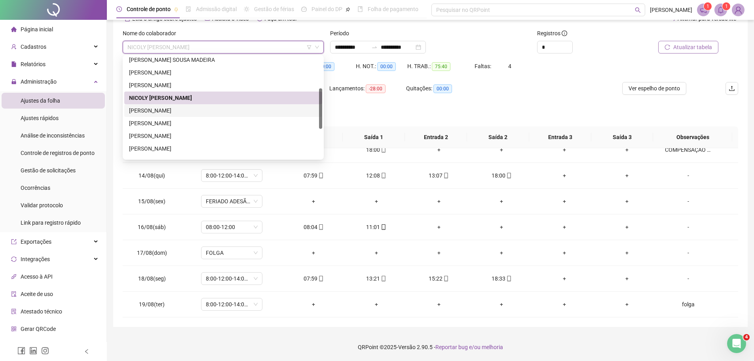
click at [226, 110] on div "[PERSON_NAME]" at bounding box center [223, 110] width 189 height 9
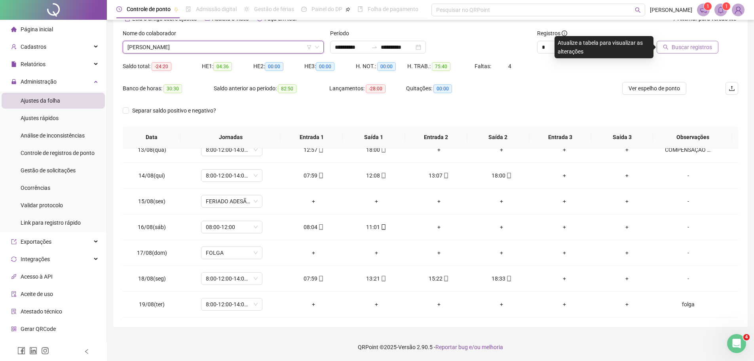
click at [673, 51] on button "Buscar registros" at bounding box center [688, 47] width 62 height 13
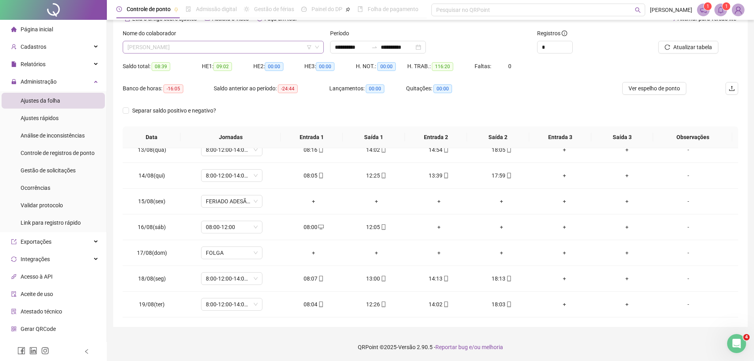
click at [255, 51] on span "[PERSON_NAME]" at bounding box center [224, 47] width 192 height 12
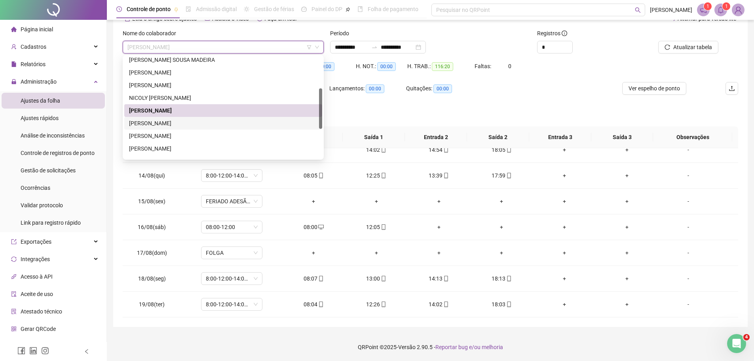
click at [229, 122] on div "[PERSON_NAME]" at bounding box center [223, 123] width 189 height 9
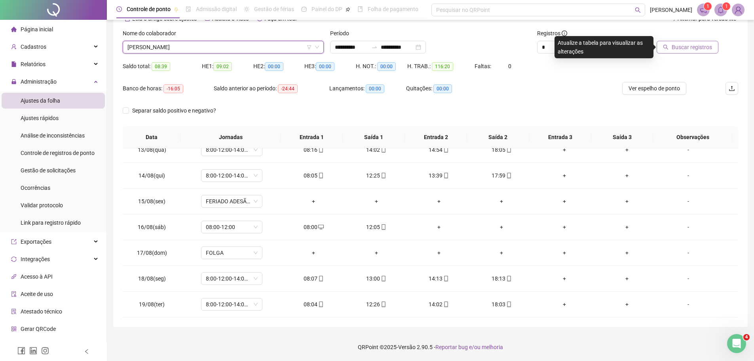
click at [684, 45] on span "Buscar registros" at bounding box center [692, 47] width 40 height 9
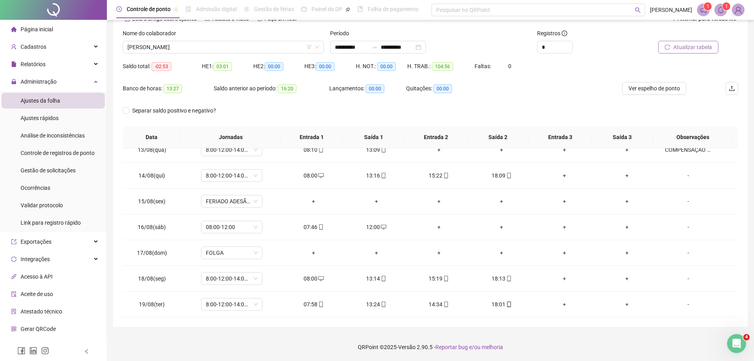
click at [262, 38] on div "Nome do colaborador" at bounding box center [223, 35] width 201 height 12
click at [265, 46] on span "[PERSON_NAME]" at bounding box center [224, 47] width 192 height 12
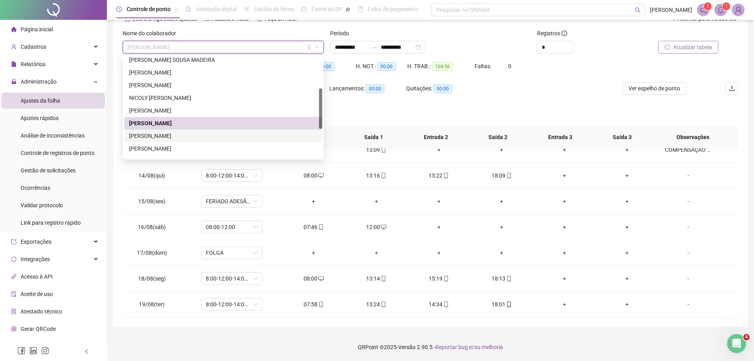
click at [210, 138] on div "[PERSON_NAME]" at bounding box center [223, 135] width 189 height 9
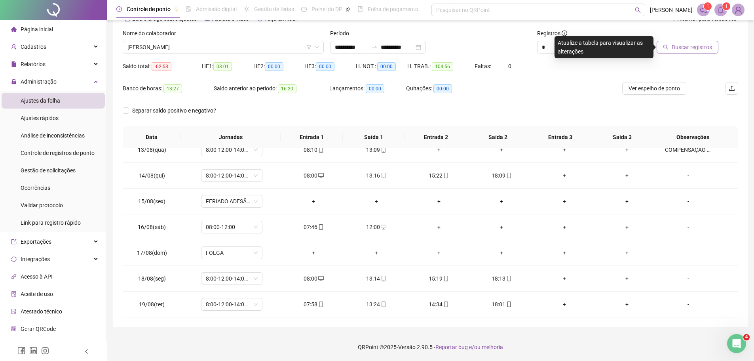
click at [693, 45] on span "Buscar registros" at bounding box center [692, 47] width 40 height 9
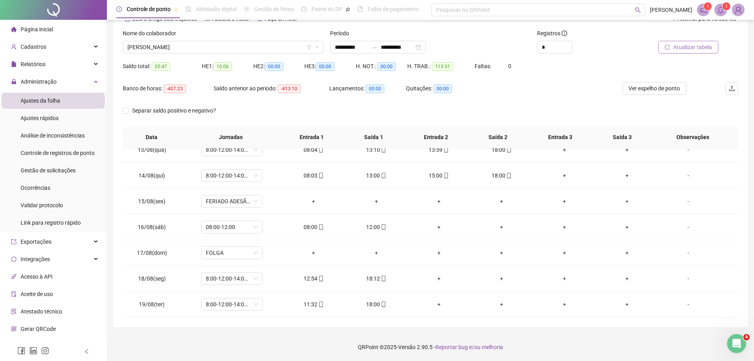
click at [404, 114] on div "Separar saldo positivo e negativo?" at bounding box center [431, 115] width 616 height 22
click at [267, 44] on span "[PERSON_NAME]" at bounding box center [224, 47] width 192 height 12
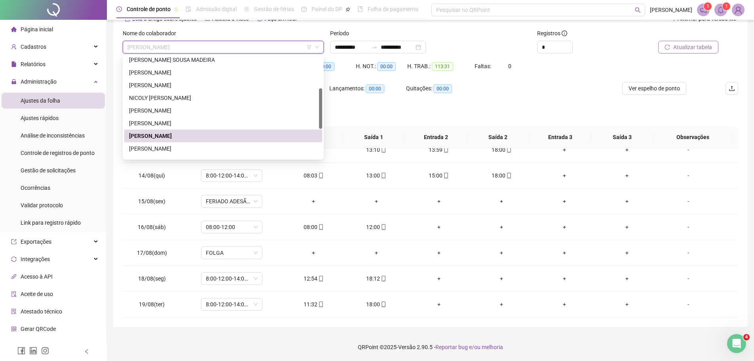
click at [267, 44] on span "[PERSON_NAME]" at bounding box center [224, 47] width 192 height 12
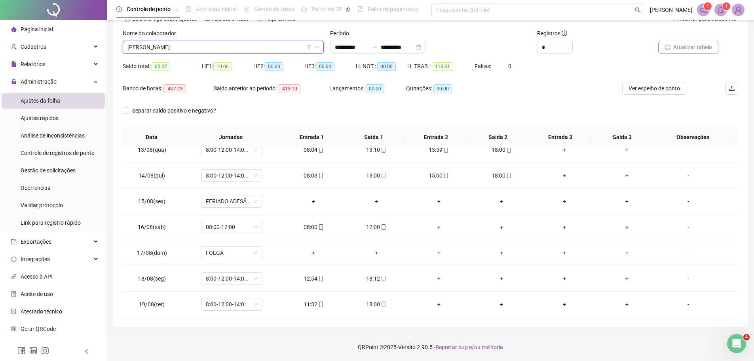
click at [373, 109] on div "Separar saldo positivo e negativo?" at bounding box center [431, 115] width 616 height 22
click at [263, 39] on div "Nome do colaborador" at bounding box center [223, 35] width 201 height 12
click at [263, 44] on span "[PERSON_NAME]" at bounding box center [224, 47] width 192 height 12
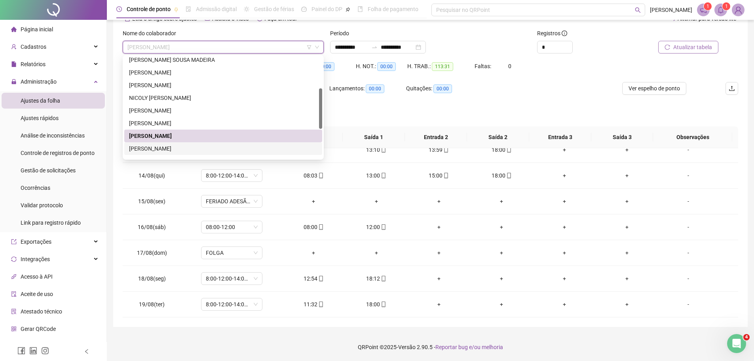
click at [230, 149] on div "[PERSON_NAME]" at bounding box center [223, 148] width 189 height 9
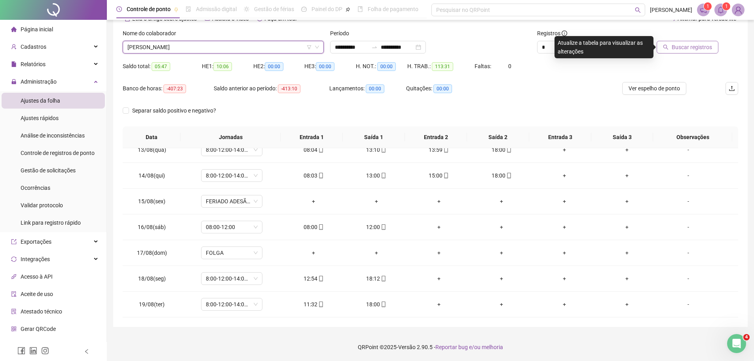
click at [698, 48] on span "Buscar registros" at bounding box center [692, 47] width 40 height 9
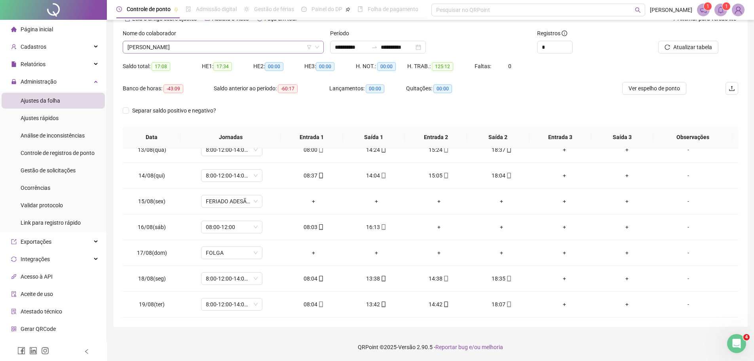
click at [281, 48] on span "[PERSON_NAME]" at bounding box center [224, 47] width 192 height 12
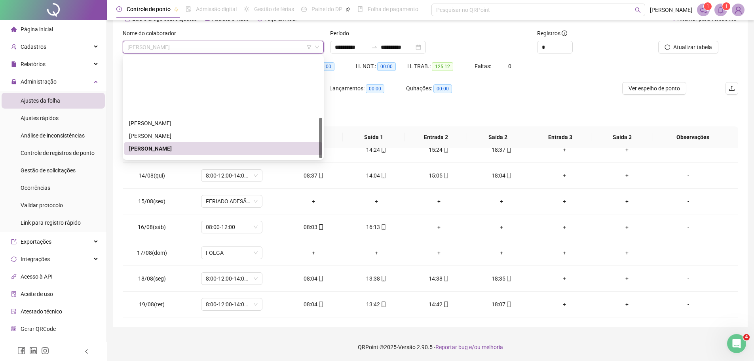
scroll to position [152, 0]
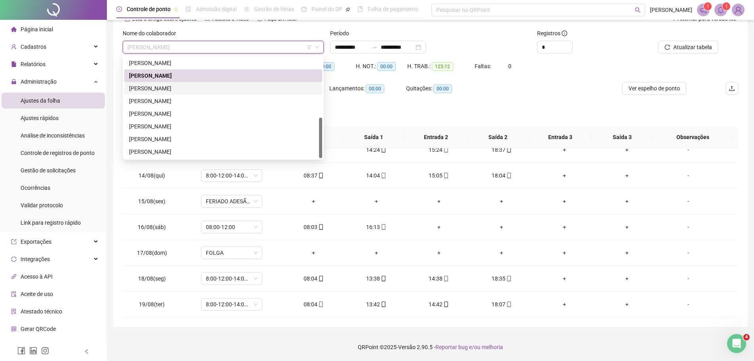
click at [249, 90] on div "[PERSON_NAME]" at bounding box center [223, 88] width 189 height 9
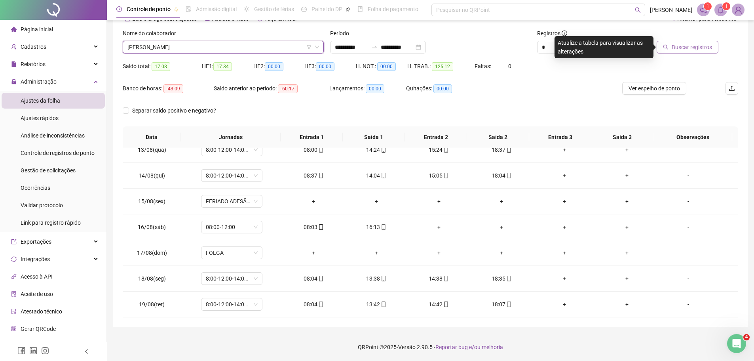
click at [679, 50] on span "Buscar registros" at bounding box center [692, 47] width 40 height 9
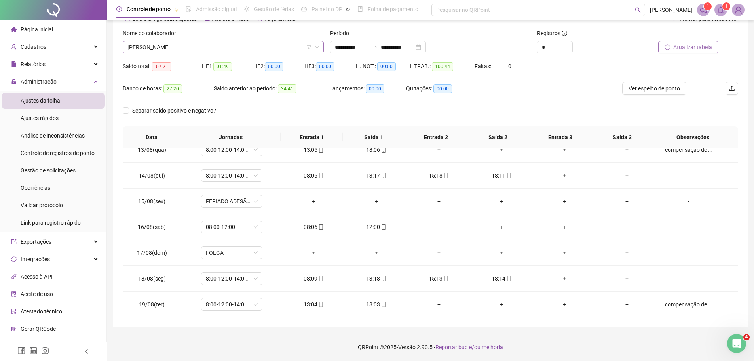
click at [234, 45] on span "[PERSON_NAME]" at bounding box center [224, 47] width 192 height 12
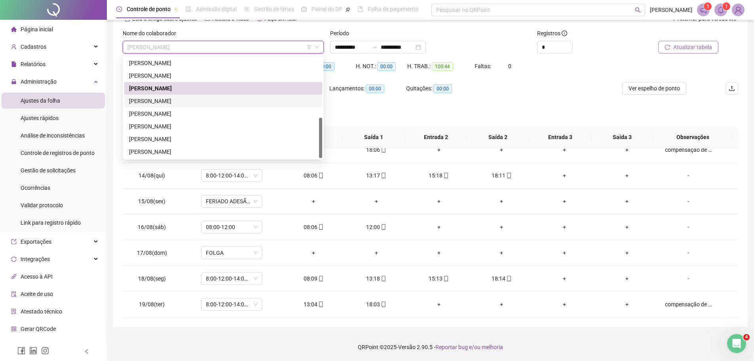
click at [209, 102] on div "[PERSON_NAME]" at bounding box center [223, 101] width 189 height 9
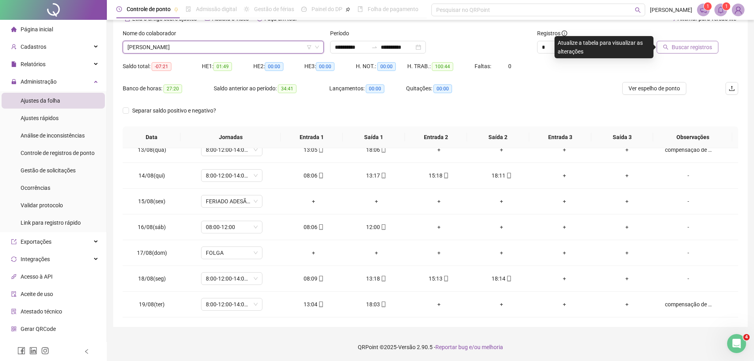
click at [671, 48] on button "Buscar registros" at bounding box center [688, 47] width 62 height 13
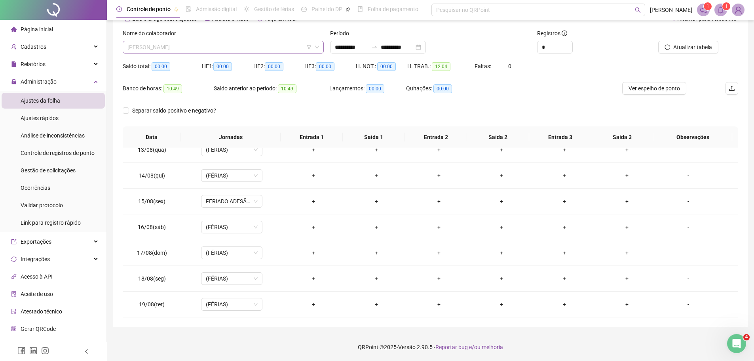
click at [255, 48] on span "[PERSON_NAME]" at bounding box center [224, 47] width 192 height 12
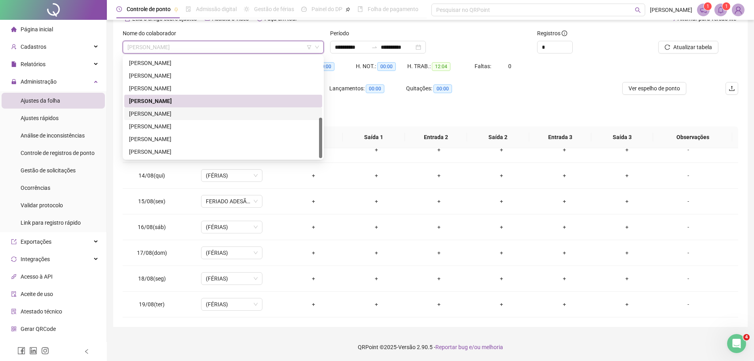
click at [203, 111] on div "[PERSON_NAME]" at bounding box center [223, 113] width 189 height 9
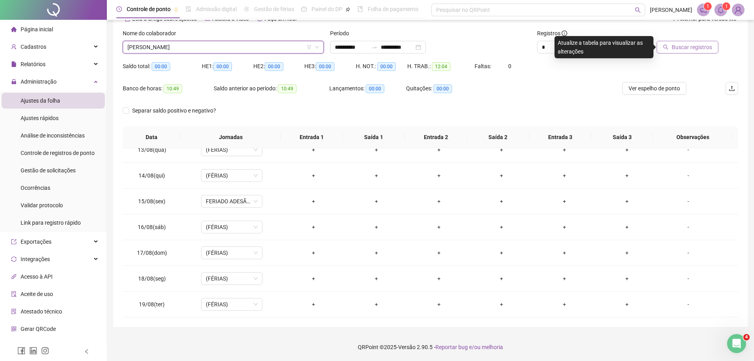
click at [682, 44] on span "Buscar registros" at bounding box center [692, 47] width 40 height 9
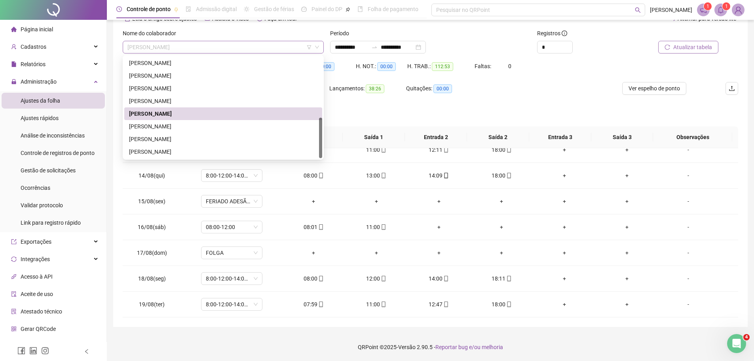
click at [261, 41] on div "[PERSON_NAME]" at bounding box center [223, 47] width 201 height 13
click at [229, 126] on div "[PERSON_NAME]" at bounding box center [223, 126] width 189 height 9
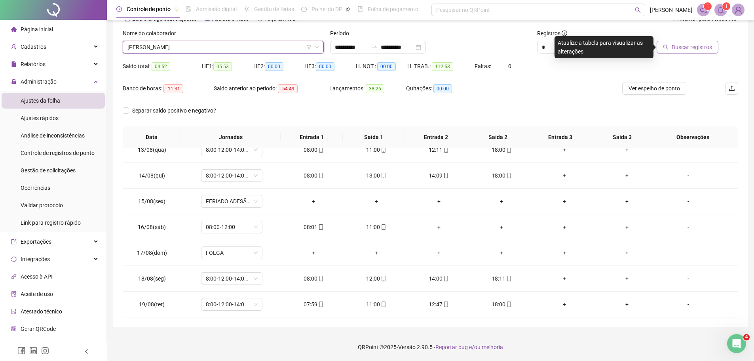
click at [676, 49] on span "Buscar registros" at bounding box center [692, 47] width 40 height 9
click at [289, 48] on span "[PERSON_NAME]" at bounding box center [224, 47] width 192 height 12
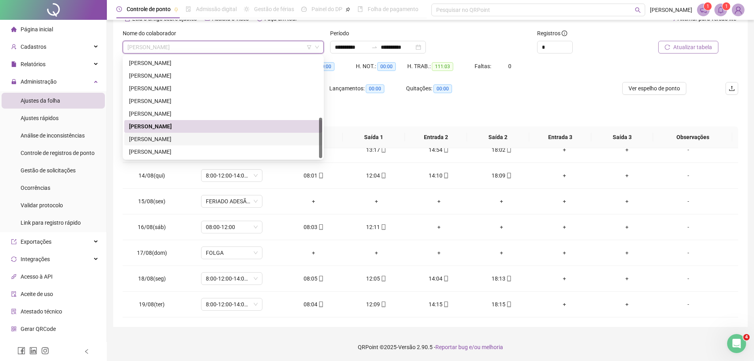
click at [221, 137] on div "[PERSON_NAME]" at bounding box center [223, 139] width 189 height 9
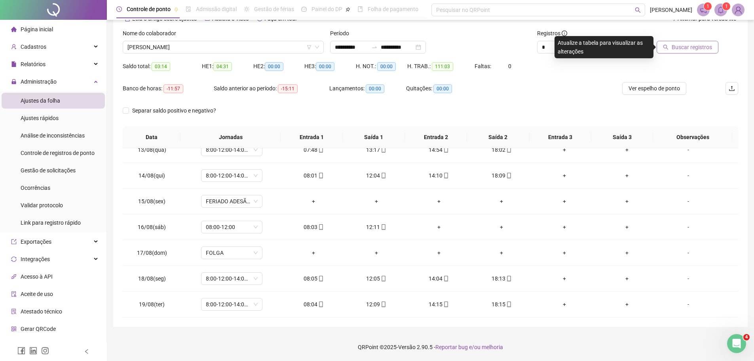
click at [685, 43] on span "Buscar registros" at bounding box center [692, 47] width 40 height 9
click at [264, 54] on div "Nome do colaborador WELLINTON NASCIMENTO" at bounding box center [224, 44] width 208 height 31
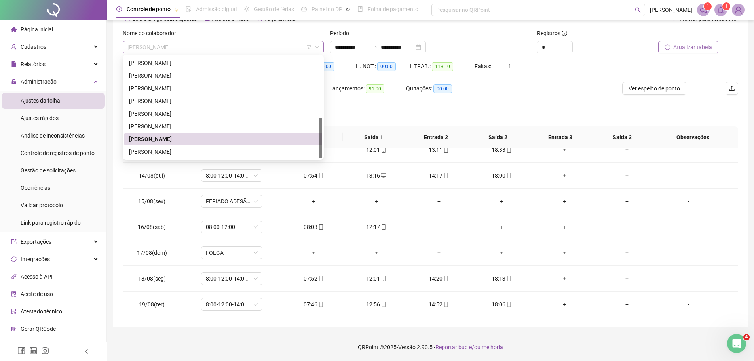
click at [264, 50] on span "[PERSON_NAME]" at bounding box center [224, 47] width 192 height 12
click at [214, 152] on div "WENIA DA SILVA MORAES" at bounding box center [223, 151] width 189 height 9
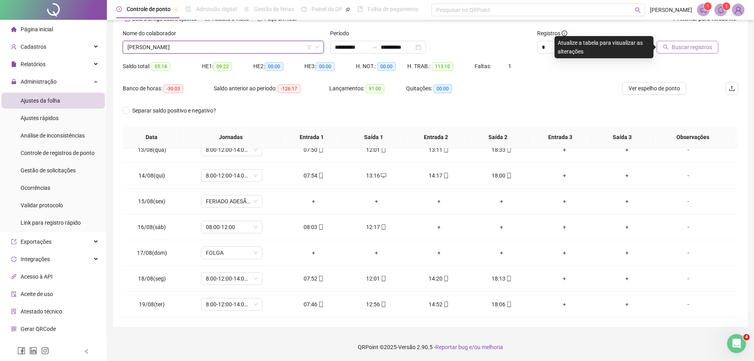
click at [689, 41] on button "Buscar registros" at bounding box center [688, 47] width 62 height 13
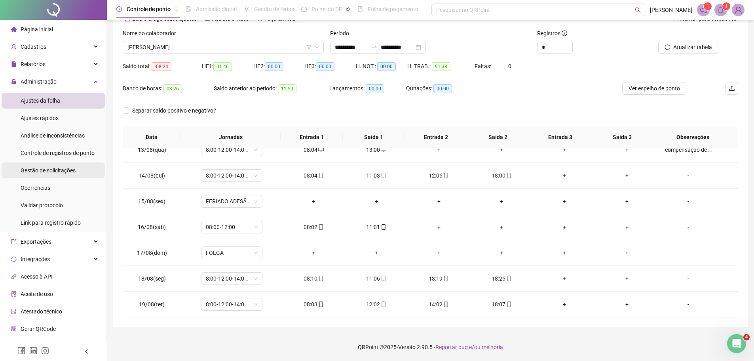
click at [47, 170] on span "Gestão de solicitações" at bounding box center [48, 170] width 55 height 6
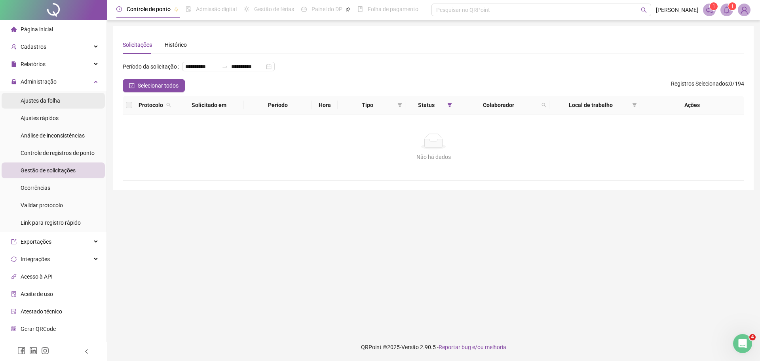
click at [75, 95] on li "Ajustes da folha" at bounding box center [53, 101] width 103 height 16
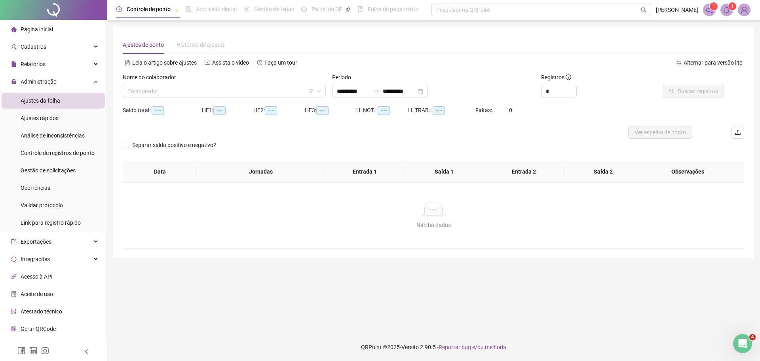
type input "**********"
click at [256, 88] on input "search" at bounding box center [221, 91] width 187 height 12
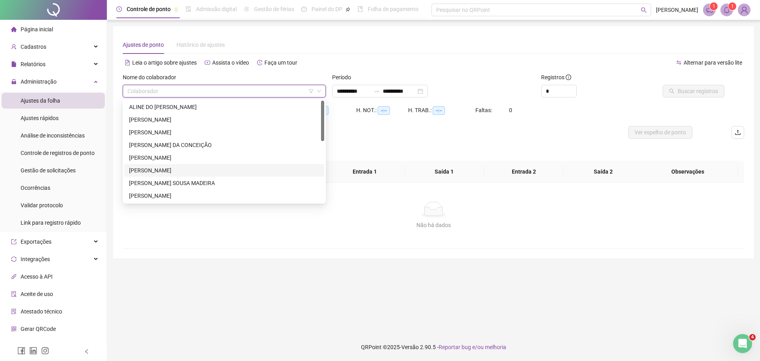
click at [206, 166] on div "[PERSON_NAME]" at bounding box center [224, 170] width 190 height 9
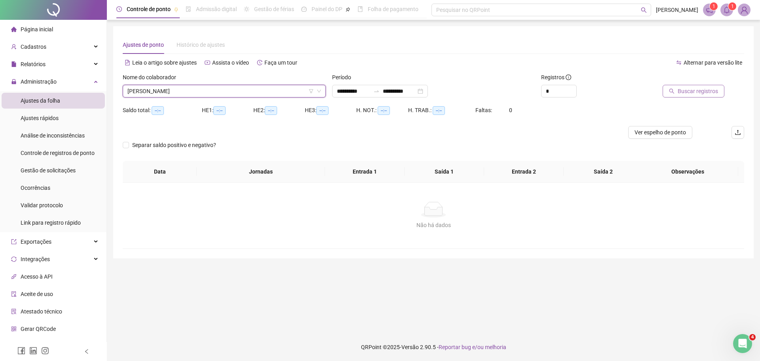
click at [678, 97] on button "Buscar registros" at bounding box center [694, 91] width 62 height 13
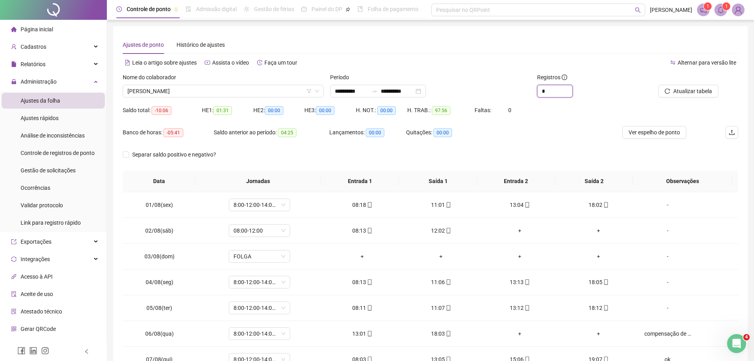
click at [573, 86] on span "Increase Value" at bounding box center [573, 88] width 0 height 6
type input "*"
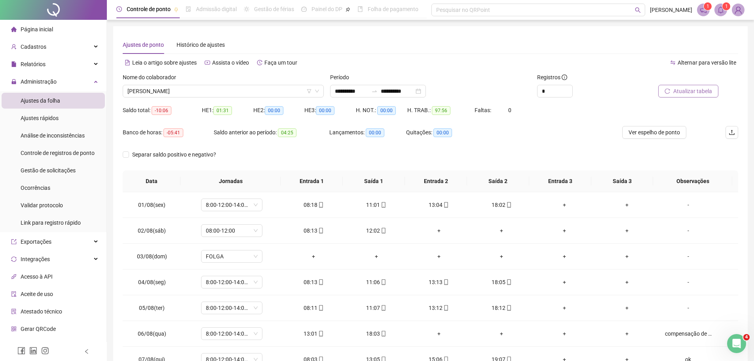
click at [672, 93] on button "Atualizar tabela" at bounding box center [689, 91] width 60 height 13
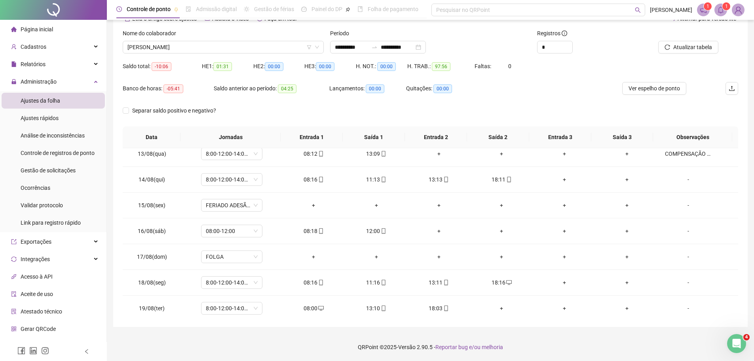
scroll to position [320, 0]
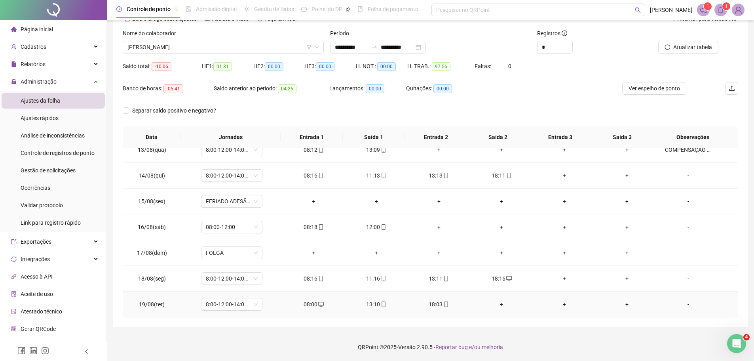
click at [149, 305] on span "19/08(ter)" at bounding box center [152, 304] width 26 height 6
copy span "19/08(ter)"
click at [357, 316] on td "13:10" at bounding box center [376, 304] width 63 height 26
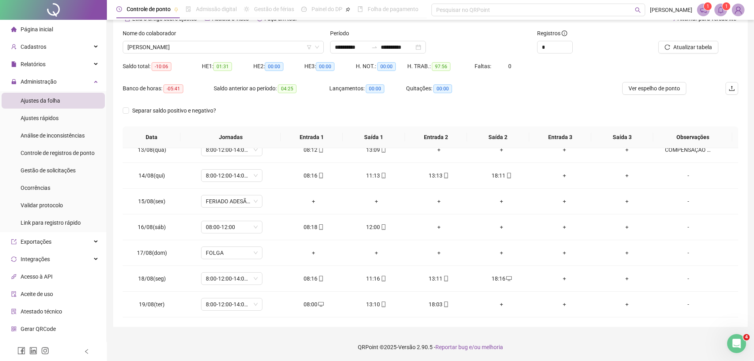
click at [278, 326] on div "**********" at bounding box center [430, 154] width 635 height 345
click at [474, 109] on div "Separar saldo positivo e negativo?" at bounding box center [431, 115] width 616 height 22
click at [219, 46] on span "[PERSON_NAME]" at bounding box center [224, 47] width 192 height 12
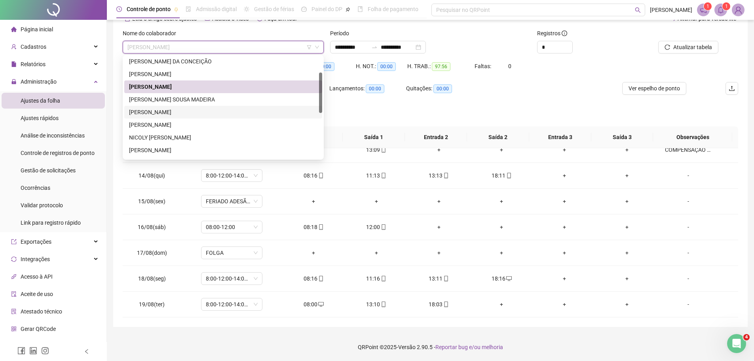
scroll to position [79, 0]
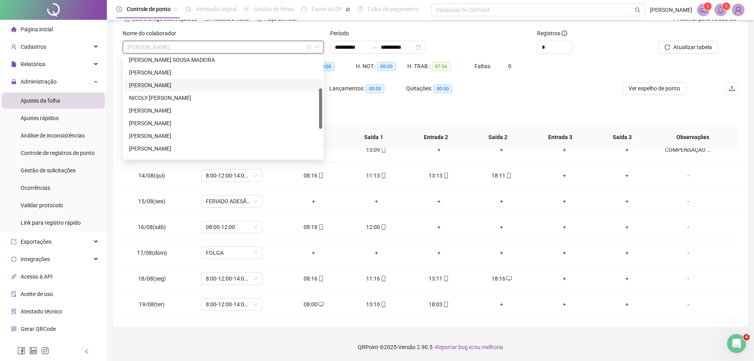
click at [192, 82] on div "[PERSON_NAME]" at bounding box center [223, 85] width 189 height 9
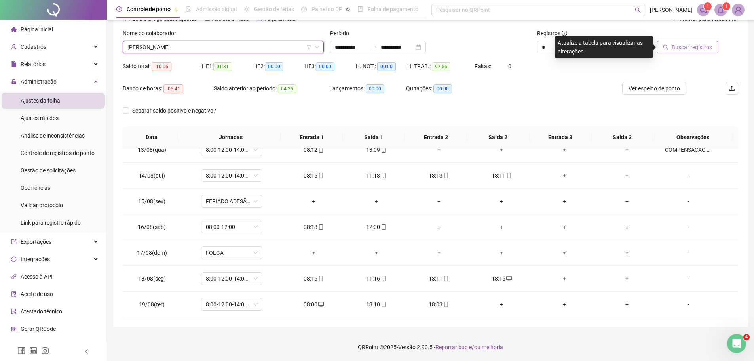
click at [696, 51] on span "Buscar registros" at bounding box center [692, 47] width 40 height 9
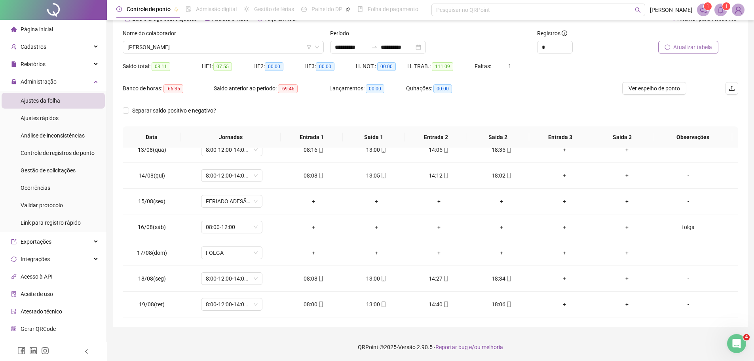
click at [547, 101] on div "Banco de horas: -66:35 Saldo anterior ao período: -69:46 Lançamentos: 00:00 Qui…" at bounding box center [354, 93] width 462 height 22
click at [74, 86] on div "Administração" at bounding box center [53, 82] width 103 height 16
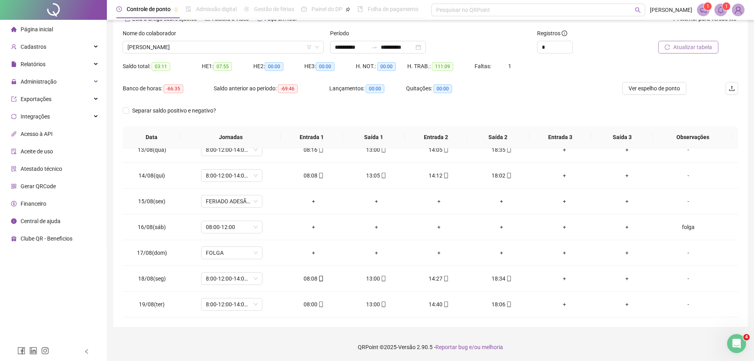
click at [270, 118] on div "Separar saldo positivo e negativo?" at bounding box center [431, 115] width 616 height 22
click at [185, 76] on div "Saldo total: 03:11" at bounding box center [162, 71] width 79 height 22
click at [201, 47] on span "[PERSON_NAME]" at bounding box center [224, 47] width 192 height 12
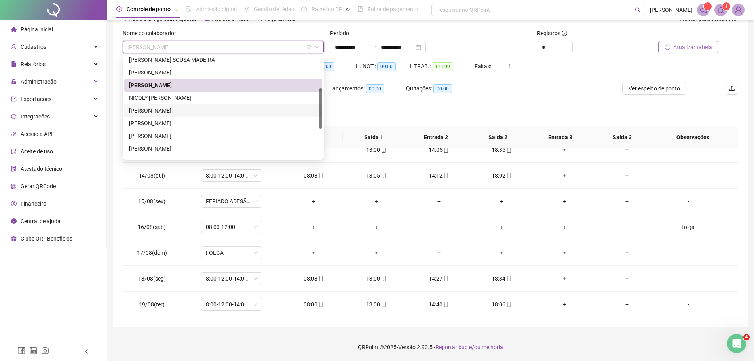
scroll to position [40, 0]
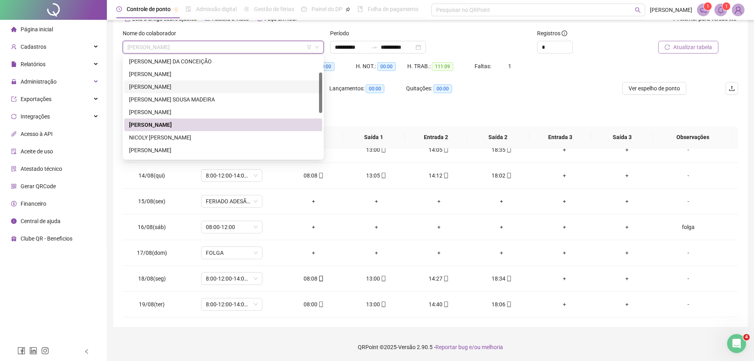
click at [196, 87] on div "[PERSON_NAME]" at bounding box center [223, 86] width 189 height 9
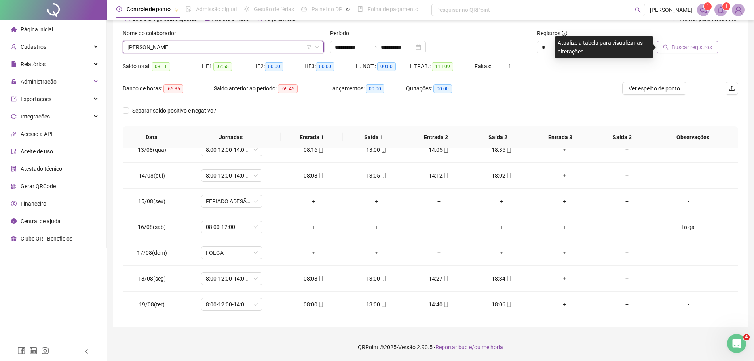
click at [710, 51] on span "Buscar registros" at bounding box center [692, 47] width 40 height 9
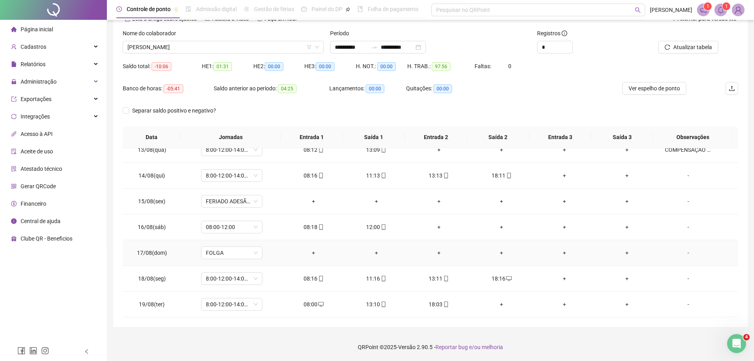
click at [345, 259] on td "+" at bounding box center [376, 253] width 63 height 26
click at [485, 106] on div "Separar saldo positivo e negativo?" at bounding box center [431, 115] width 616 height 22
click at [301, 111] on div "Separar saldo positivo e negativo?" at bounding box center [431, 115] width 616 height 22
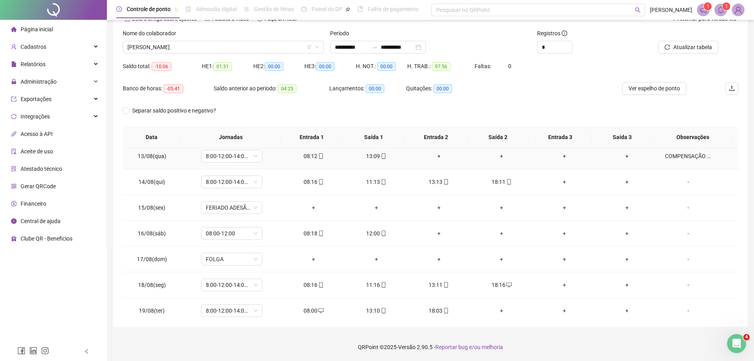
scroll to position [320, 0]
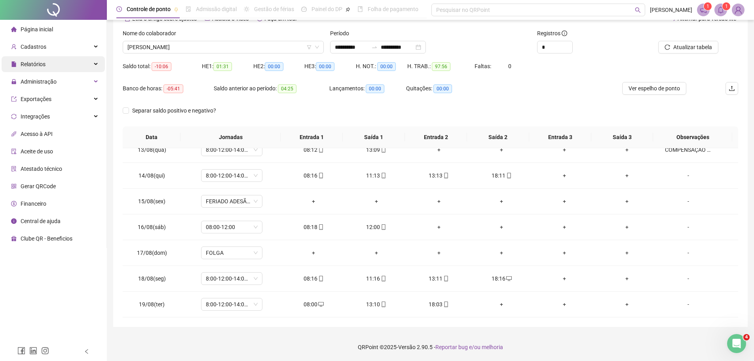
click at [32, 68] on span "Relatórios" at bounding box center [28, 64] width 34 height 16
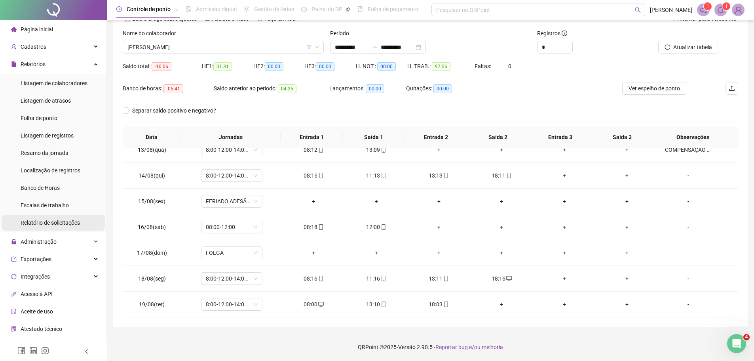
click at [72, 227] on div "Relatório de solicitações" at bounding box center [50, 223] width 59 height 16
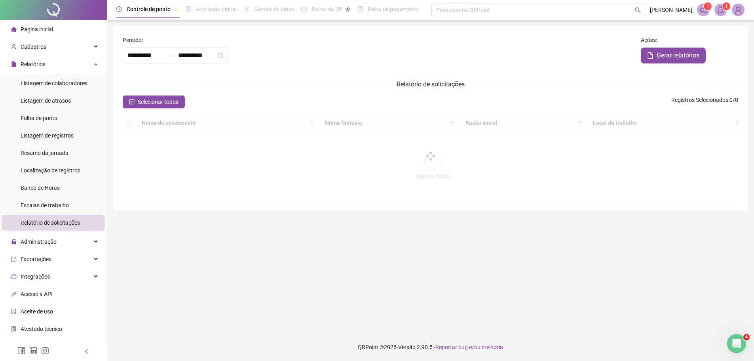
type input "**********"
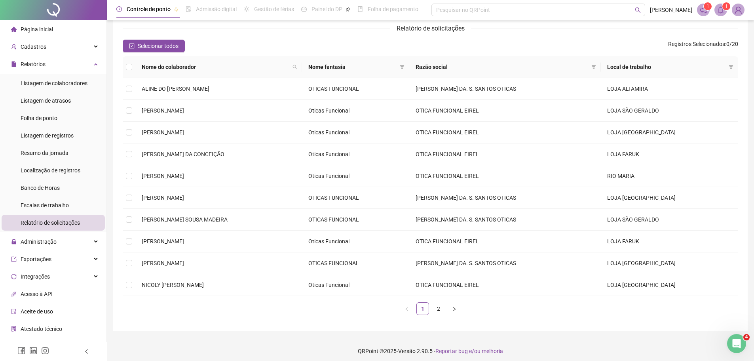
scroll to position [60, 0]
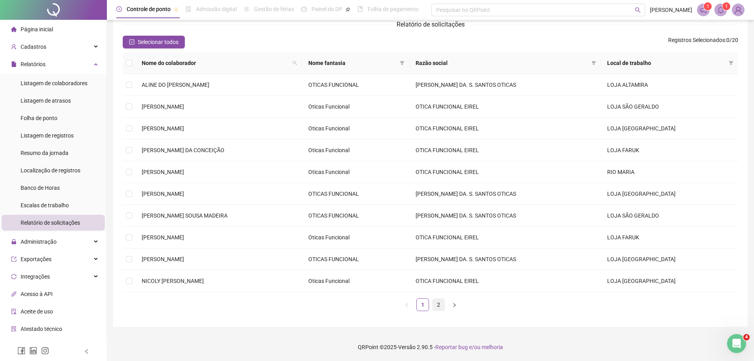
click at [439, 305] on link "2" at bounding box center [439, 305] width 12 height 12
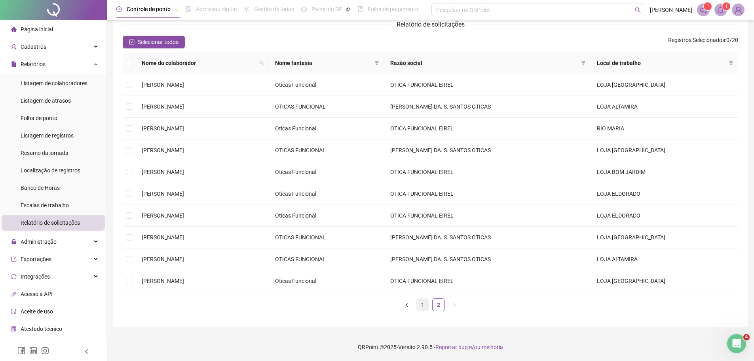
click at [424, 305] on link "1" at bounding box center [423, 305] width 12 height 12
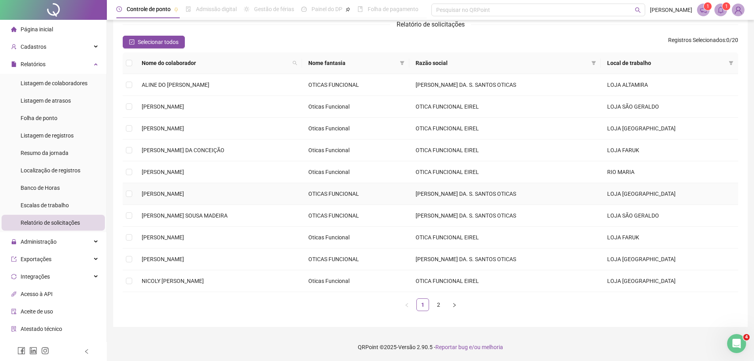
click at [219, 194] on td "[PERSON_NAME]" at bounding box center [218, 194] width 167 height 22
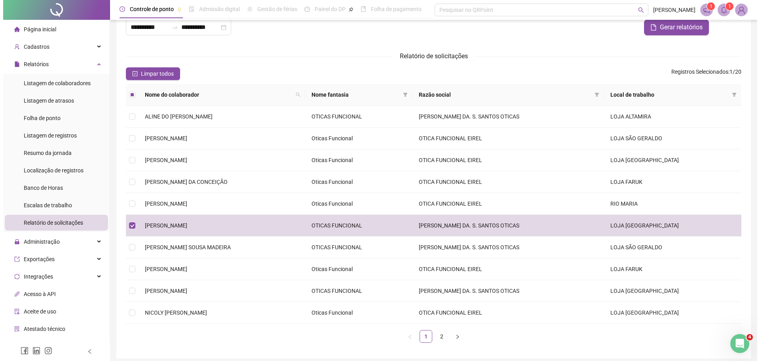
scroll to position [0, 0]
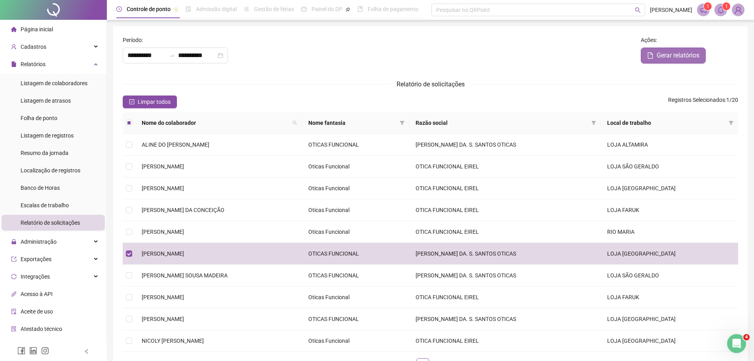
click at [683, 52] on span "Gerar relatórios" at bounding box center [678, 56] width 43 height 10
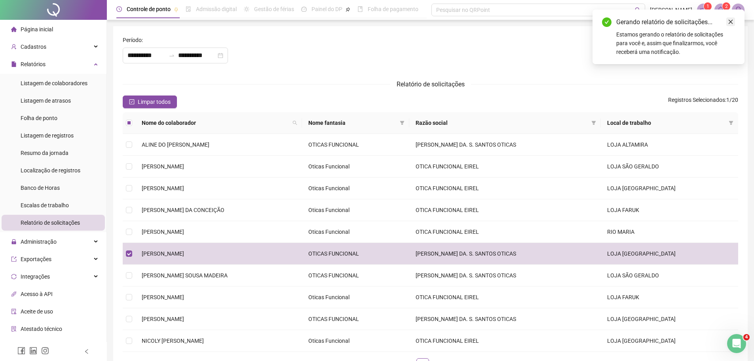
click at [735, 22] on link "Close" at bounding box center [731, 21] width 9 height 9
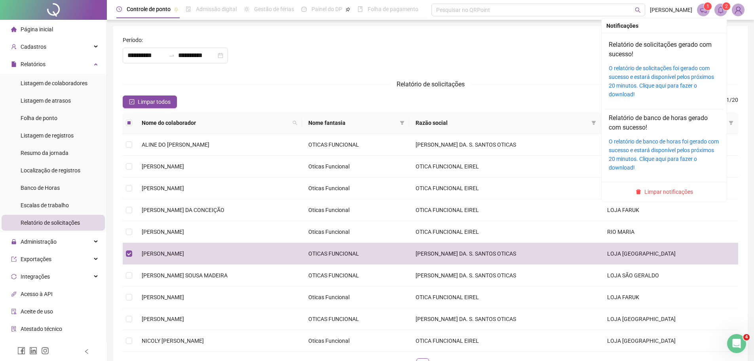
click at [723, 12] on icon "bell" at bounding box center [721, 9] width 6 height 7
click at [661, 66] on link "O relatório de solicitações foi gerado com sucesso e estará disponível pelos pr…" at bounding box center [661, 81] width 105 height 32
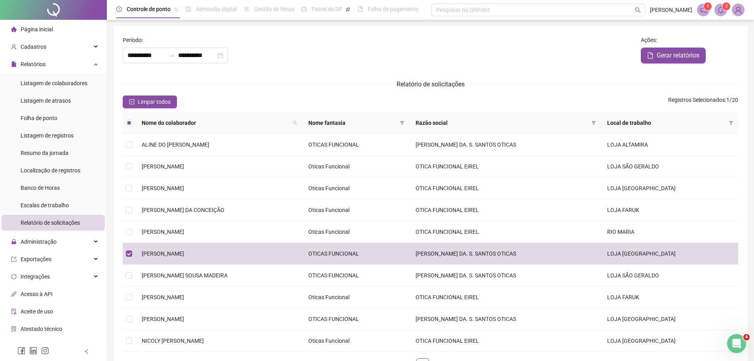
click at [334, 68] on div "**********" at bounding box center [379, 54] width 518 height 37
click at [59, 120] on li "Folha de ponto" at bounding box center [53, 118] width 103 height 16
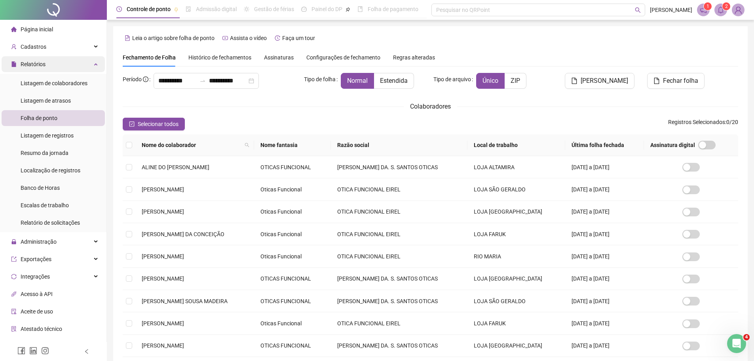
click at [72, 65] on div "Relatórios" at bounding box center [53, 64] width 103 height 16
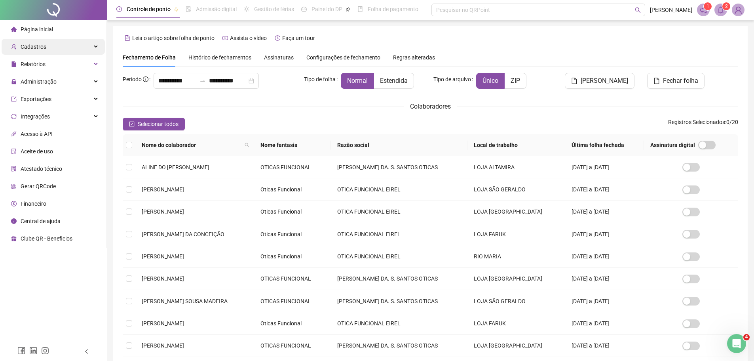
click at [80, 48] on div "Cadastros" at bounding box center [53, 47] width 103 height 16
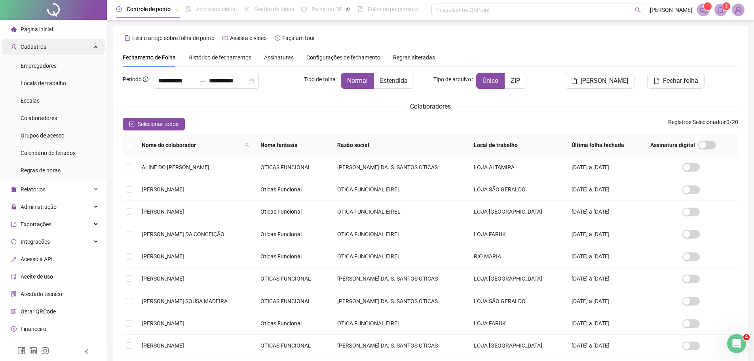
click at [80, 48] on div "Cadastros" at bounding box center [53, 47] width 103 height 16
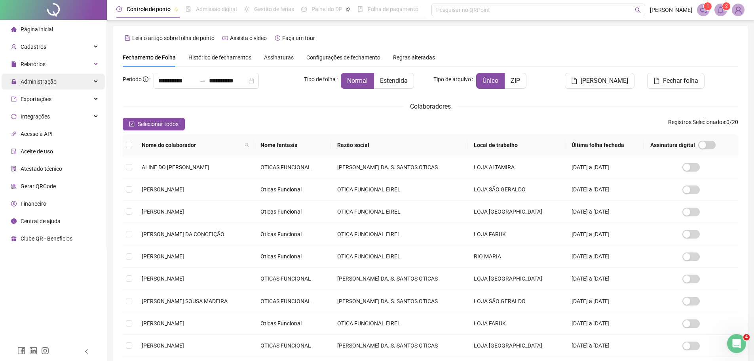
click at [64, 86] on div "Administração" at bounding box center [53, 82] width 103 height 16
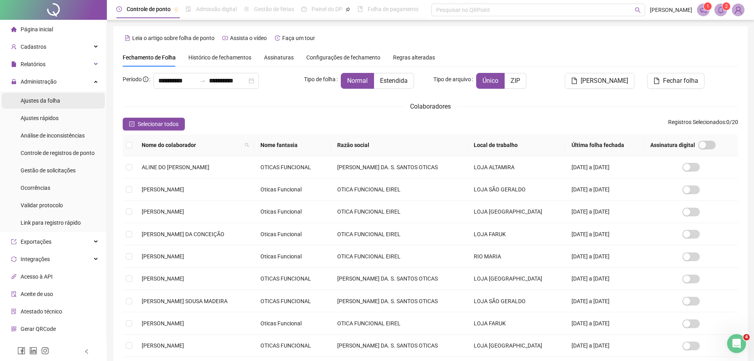
click at [61, 98] on li "Ajustes da folha" at bounding box center [53, 101] width 103 height 16
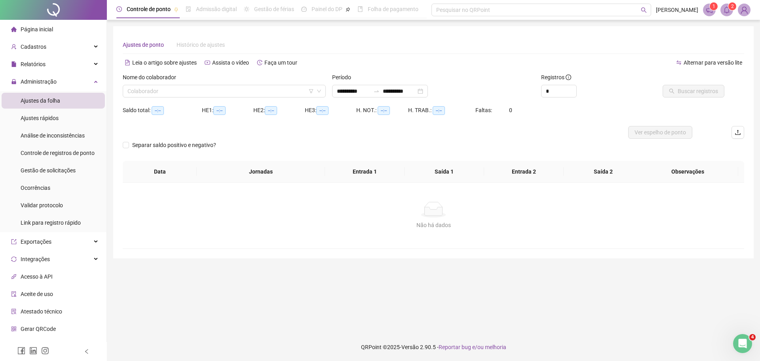
type input "**********"
click at [147, 91] on input "search" at bounding box center [221, 91] width 187 height 12
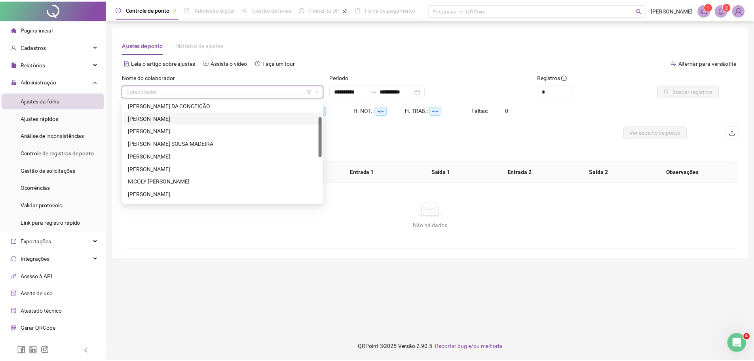
scroll to position [79, 0]
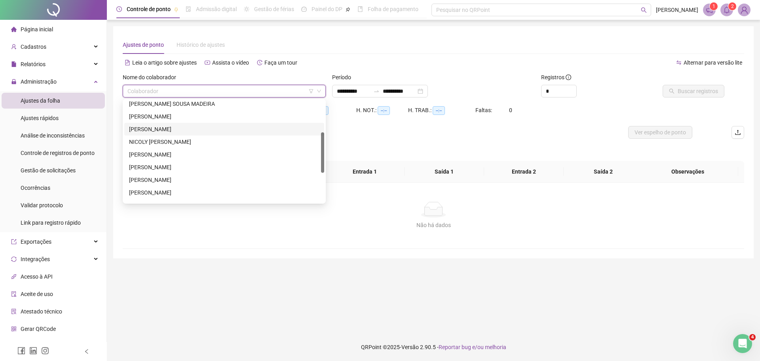
click at [227, 123] on div "[PERSON_NAME]" at bounding box center [224, 129] width 200 height 13
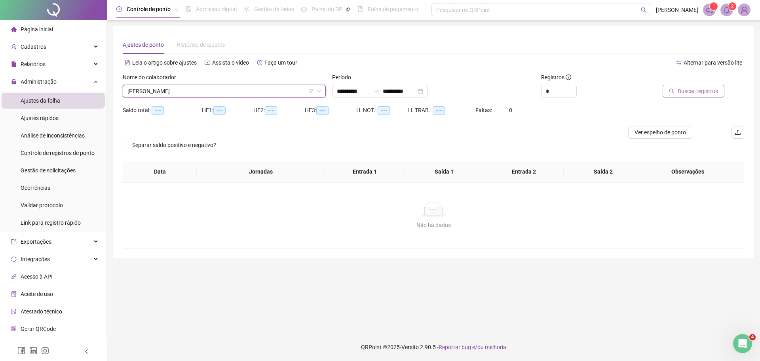
click at [677, 93] on button "Buscar registros" at bounding box center [694, 91] width 62 height 13
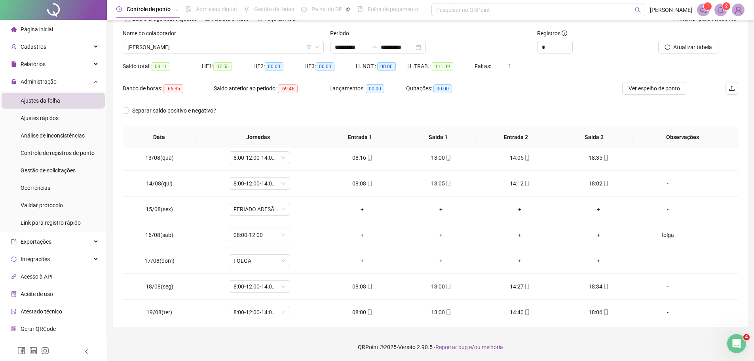
scroll to position [320, 0]
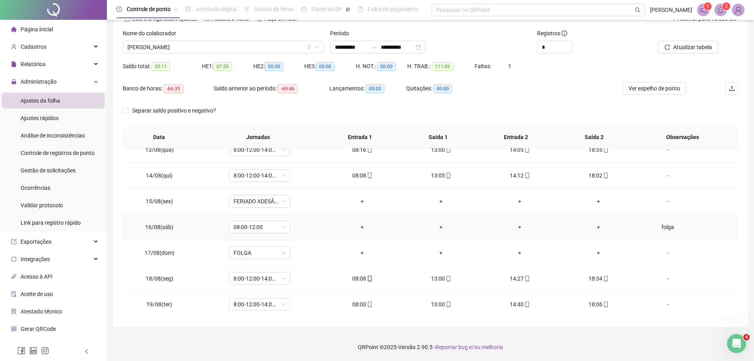
click at [667, 225] on div "folga" at bounding box center [668, 227] width 47 height 9
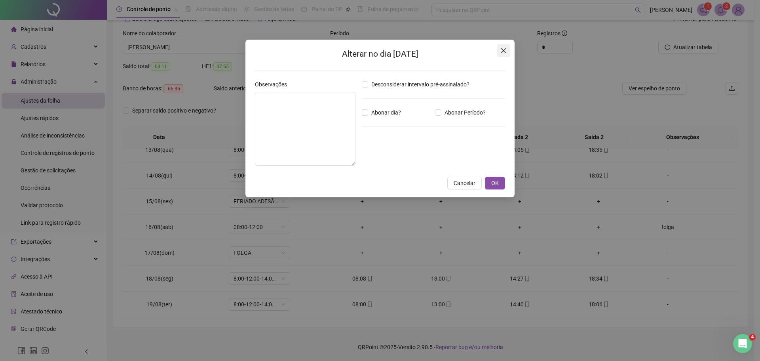
click at [506, 48] on icon "close" at bounding box center [503, 50] width 5 height 5
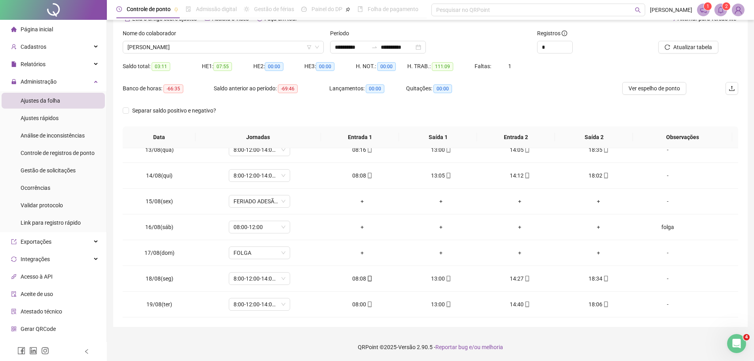
click at [548, 102] on div "Banco de horas: -66:35 Saldo anterior ao período: -69:46 Lançamentos: 00:00 Qui…" at bounding box center [354, 93] width 462 height 22
click at [221, 46] on span "[PERSON_NAME]" at bounding box center [224, 47] width 192 height 12
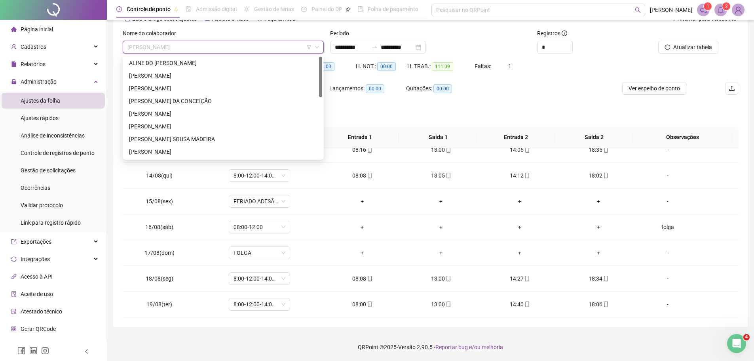
scroll to position [0, 0]
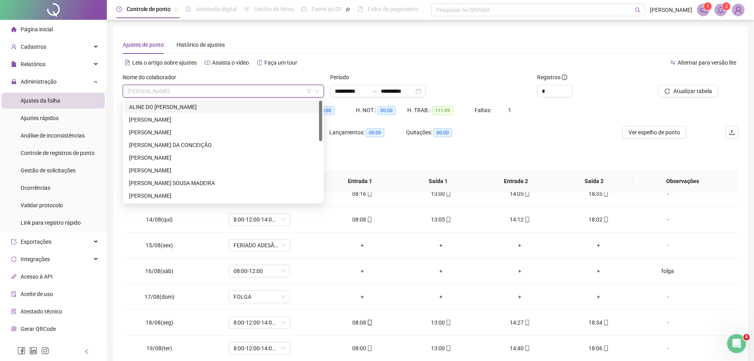
click at [274, 106] on div "ALINE DO [PERSON_NAME]" at bounding box center [223, 107] width 189 height 9
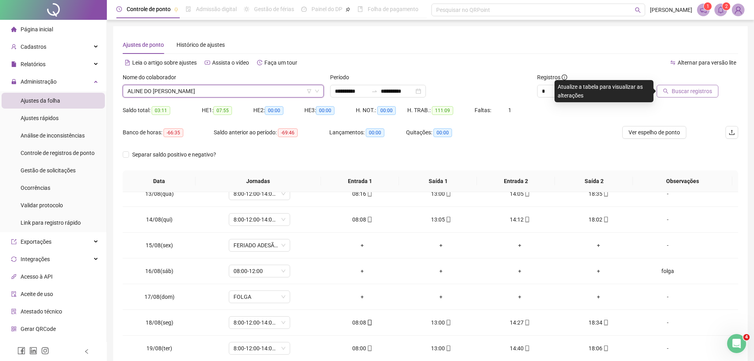
click at [702, 90] on span "Buscar registros" at bounding box center [692, 91] width 40 height 9
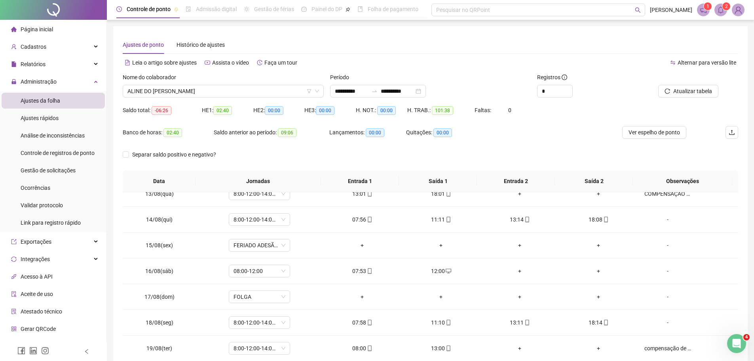
click at [598, 153] on div "Separar saldo positivo e negativo?" at bounding box center [431, 159] width 616 height 22
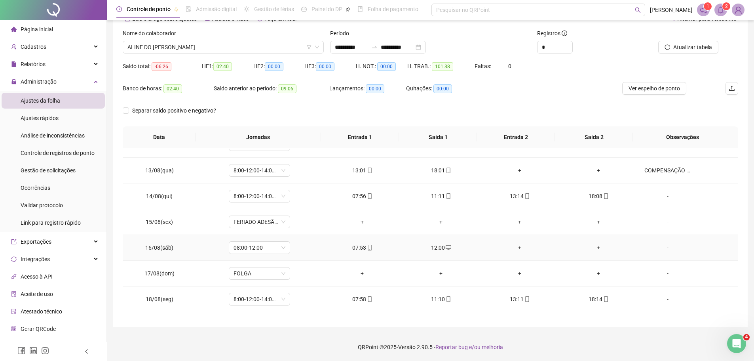
scroll to position [320, 0]
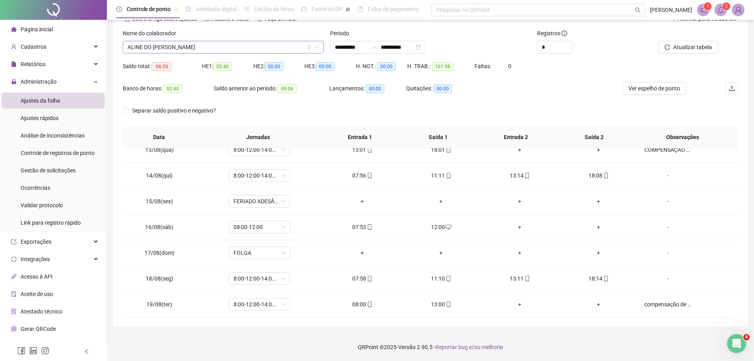
click at [257, 46] on span "ALINE DO [PERSON_NAME]" at bounding box center [224, 47] width 192 height 12
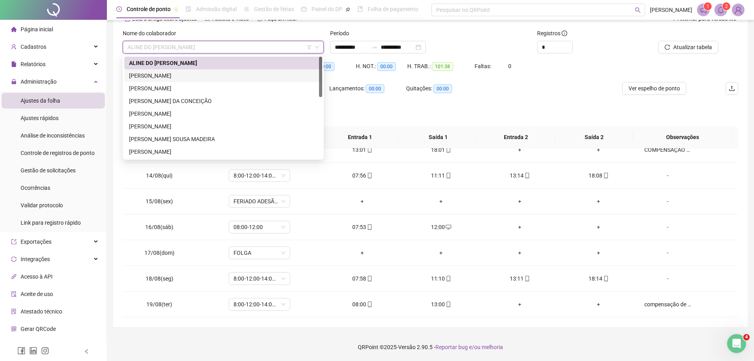
click at [246, 74] on div "[PERSON_NAME]" at bounding box center [223, 75] width 189 height 9
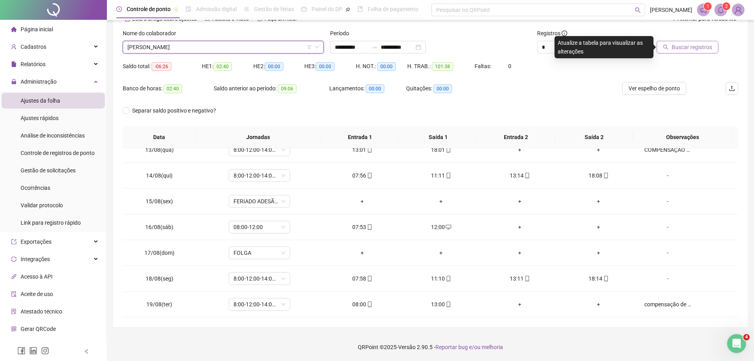
click at [679, 47] on span "Buscar registros" at bounding box center [692, 47] width 40 height 9
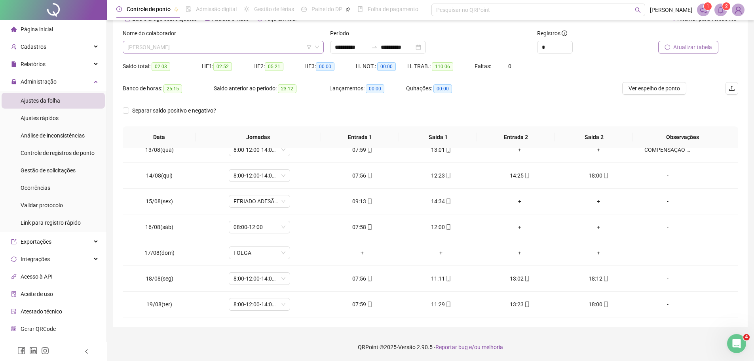
click at [286, 51] on span "[PERSON_NAME]" at bounding box center [224, 47] width 192 height 12
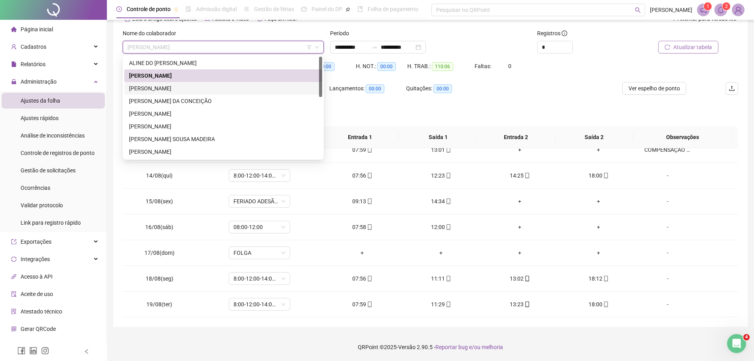
click at [215, 86] on div "[PERSON_NAME]" at bounding box center [223, 88] width 189 height 9
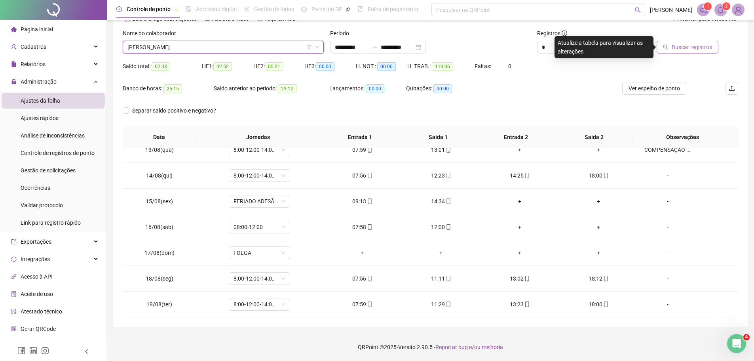
click at [706, 48] on span "Buscar registros" at bounding box center [692, 47] width 40 height 9
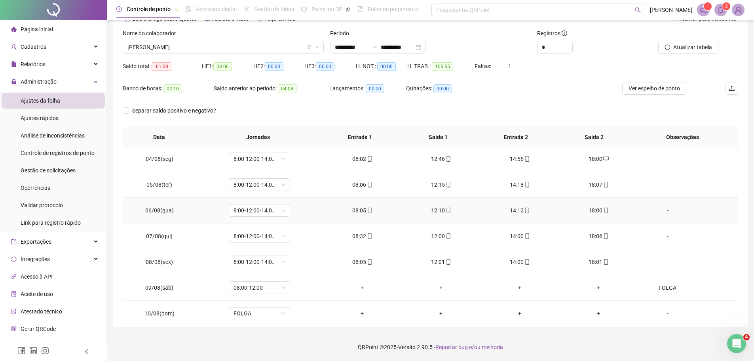
scroll to position [158, 0]
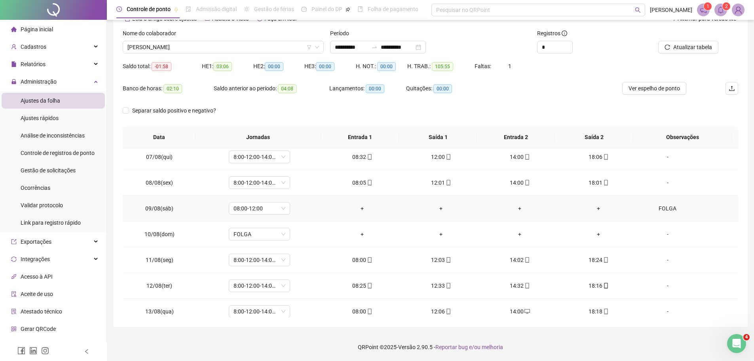
click at [662, 207] on div "FOLGA" at bounding box center [668, 208] width 47 height 9
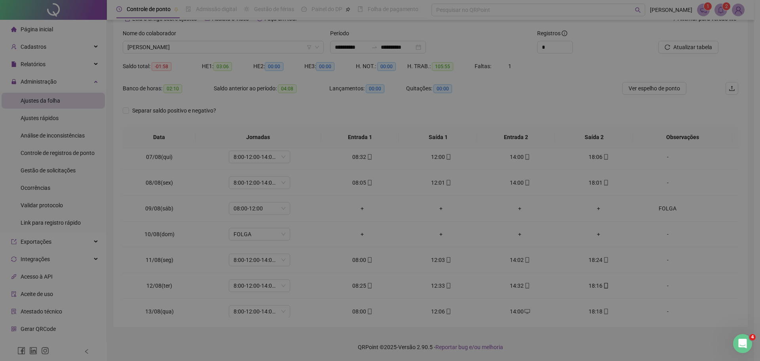
type textarea "*****"
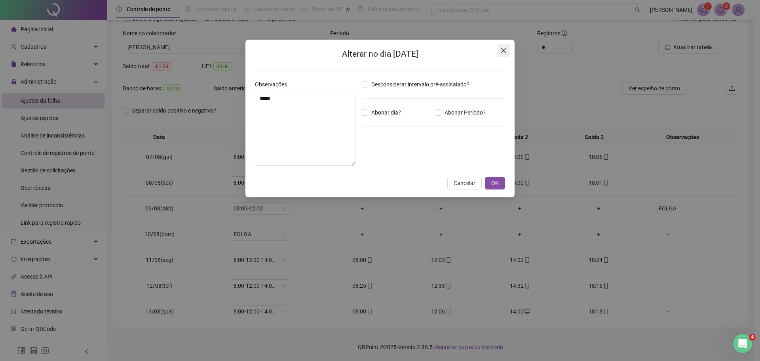
click at [503, 50] on icon "close" at bounding box center [503, 50] width 5 height 5
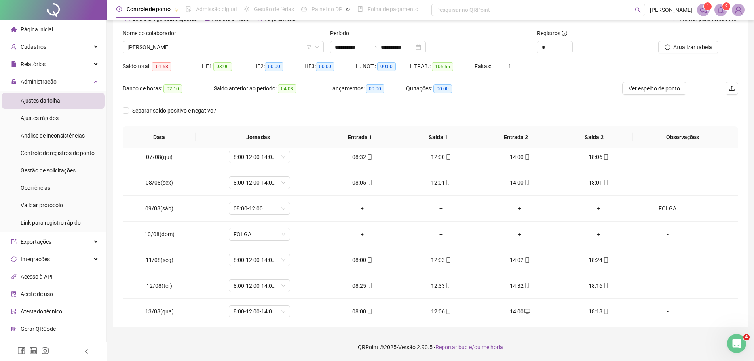
click at [547, 101] on div "Banco de horas: 02:10 Saldo anterior ao período: 04:08 Lançamentos: 00:00 Quita…" at bounding box center [354, 93] width 462 height 22
click at [262, 44] on span "[PERSON_NAME]" at bounding box center [224, 47] width 192 height 12
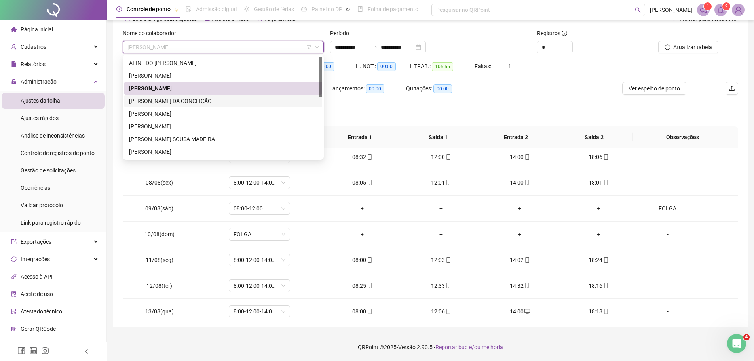
click at [242, 101] on div "[PERSON_NAME] DA CONCEIÇÃO" at bounding box center [223, 101] width 189 height 9
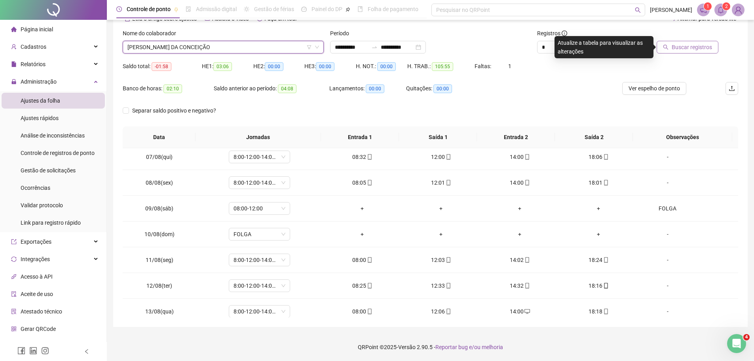
click at [699, 46] on span "Buscar registros" at bounding box center [692, 47] width 40 height 9
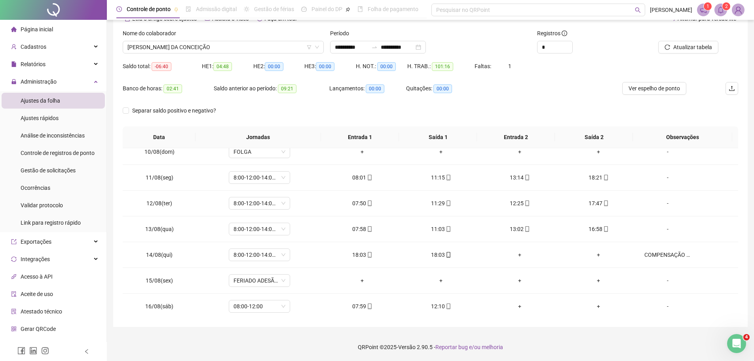
scroll to position [320, 0]
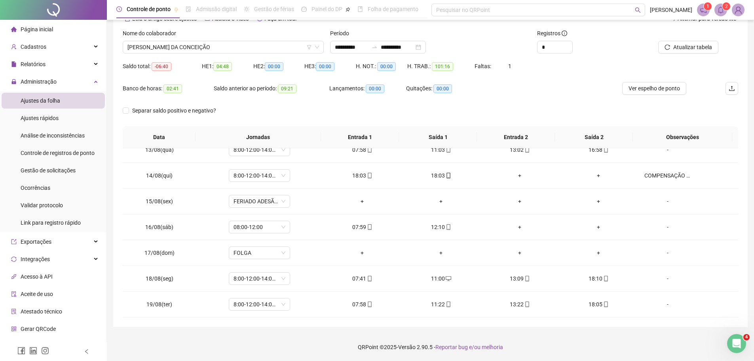
click at [565, 84] on div "Banco de horas: 02:41 Saldo anterior ao período: 09:21 Lançamentos: 00:00 Quita…" at bounding box center [354, 93] width 462 height 22
click at [227, 50] on span "[PERSON_NAME] DA CONCEIÇÃO" at bounding box center [224, 47] width 192 height 12
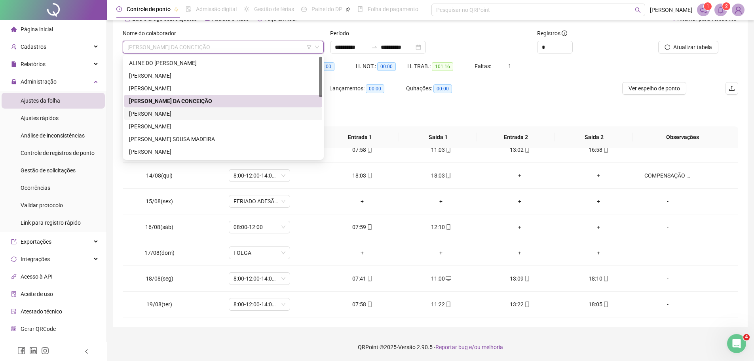
click at [209, 111] on div "[PERSON_NAME]" at bounding box center [223, 113] width 189 height 9
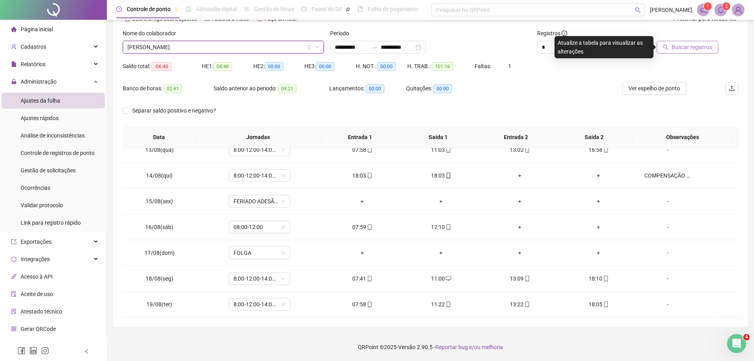
click at [694, 49] on span "Buscar registros" at bounding box center [692, 47] width 40 height 9
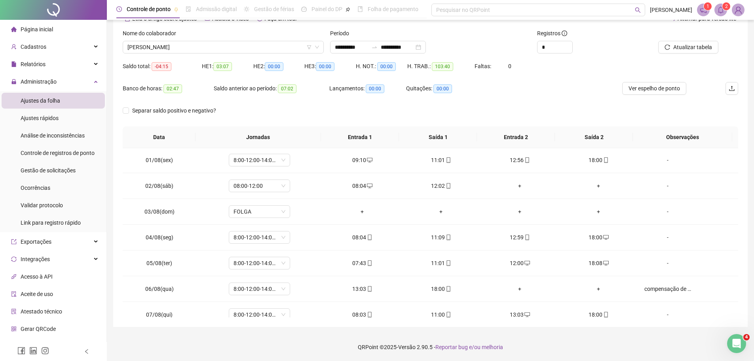
scroll to position [0, 0]
click at [254, 52] on span "[PERSON_NAME]" at bounding box center [224, 47] width 192 height 12
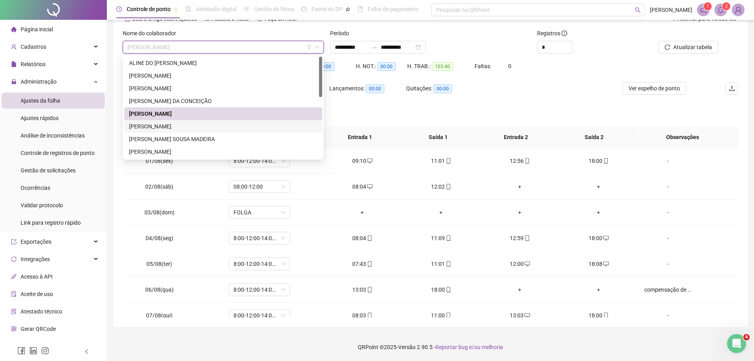
click at [222, 123] on div "[PERSON_NAME]" at bounding box center [223, 126] width 189 height 9
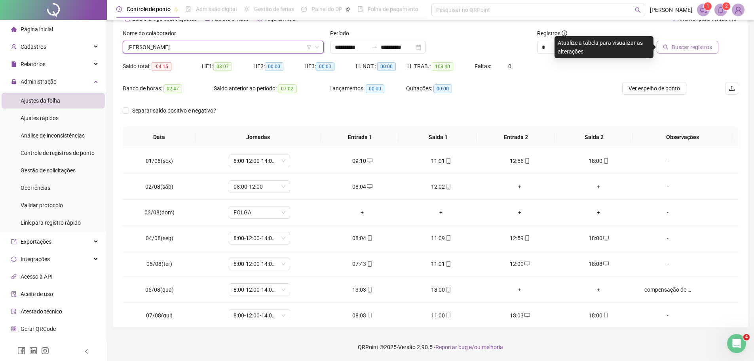
click at [682, 48] on span "Buscar registros" at bounding box center [692, 47] width 40 height 9
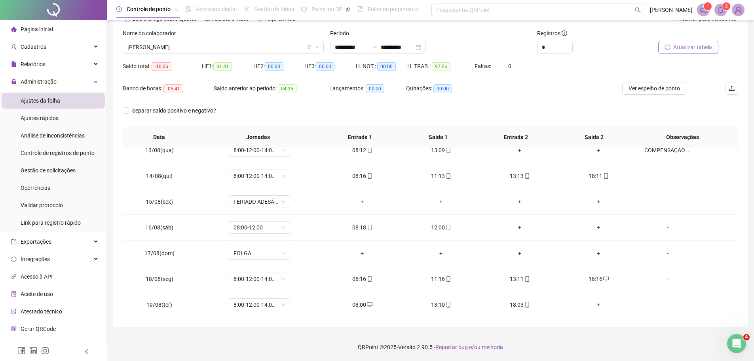
scroll to position [320, 0]
click at [604, 111] on div "Separar saldo positivo e negativo?" at bounding box center [431, 115] width 616 height 22
click at [245, 44] on span "[PERSON_NAME]" at bounding box center [224, 47] width 192 height 12
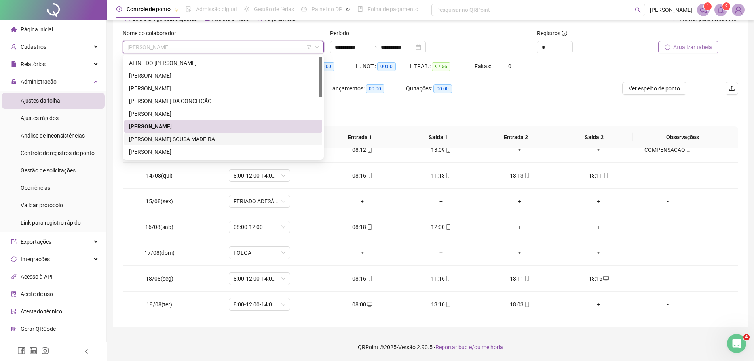
click at [212, 142] on div "[PERSON_NAME] SOUSA MADEIRA" at bounding box center [223, 139] width 189 height 9
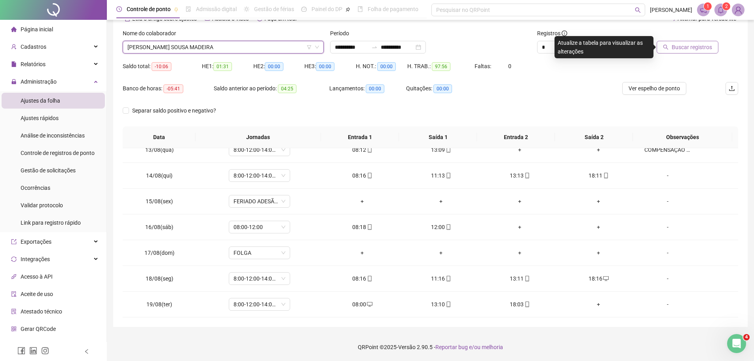
click at [686, 44] on span "Buscar registros" at bounding box center [692, 47] width 40 height 9
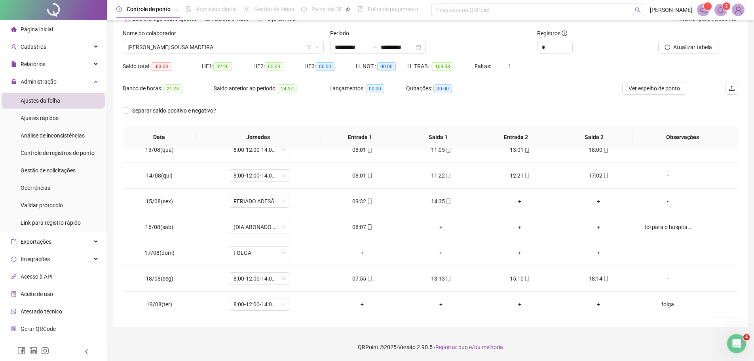
click at [558, 103] on div "Banco de horas: 21:23 Saldo anterior ao período: 24:27 Lançamentos: 00:00 Quita…" at bounding box center [354, 93] width 462 height 22
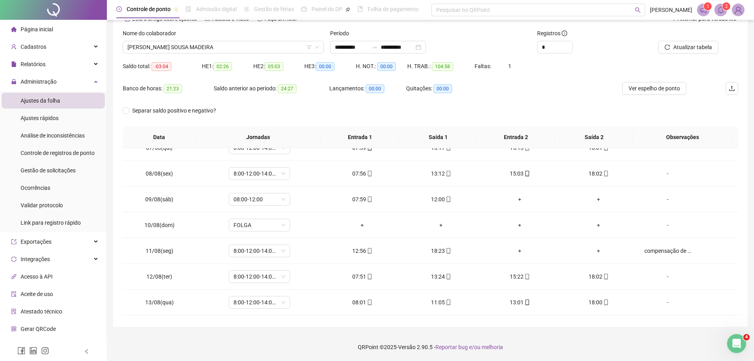
scroll to position [162, 0]
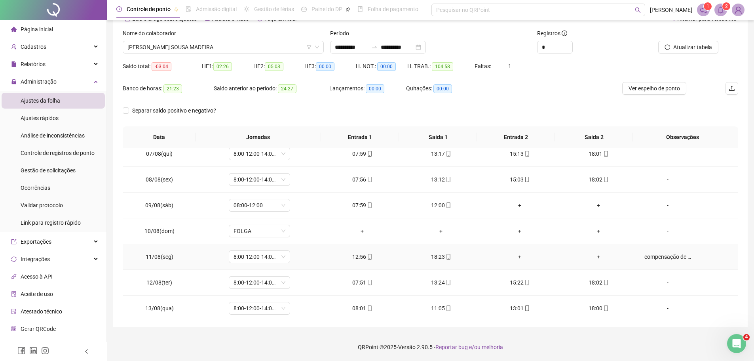
click at [672, 258] on div "compensação de horas" at bounding box center [668, 256] width 47 height 9
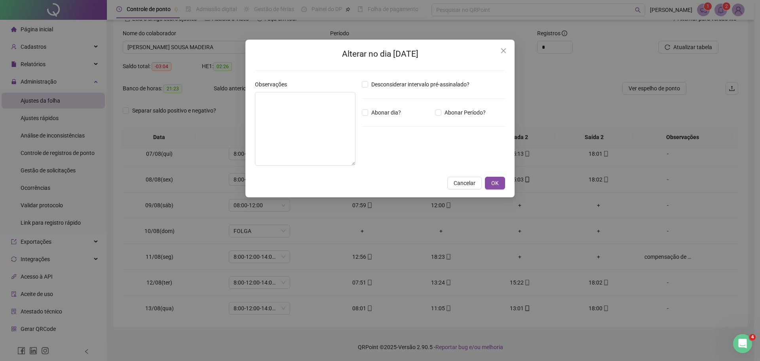
type textarea "**********"
click at [504, 52] on icon "close" at bounding box center [504, 51] width 6 height 6
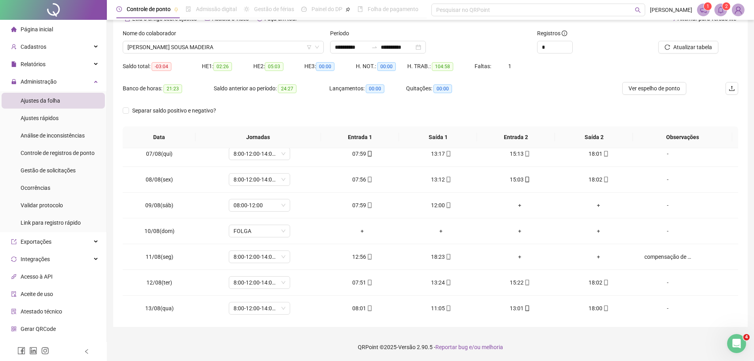
click at [529, 97] on div "Banco de horas: 21:23 Saldo anterior ao período: 24:27 Lançamentos: 00:00 Quita…" at bounding box center [354, 93] width 462 height 22
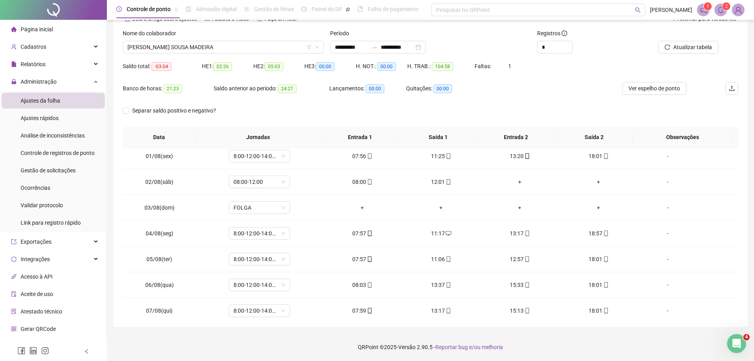
scroll to position [0, 0]
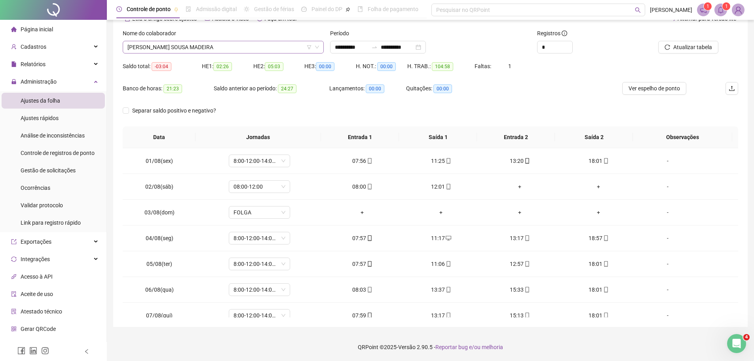
click at [224, 48] on span "[PERSON_NAME] SOUSA MADEIRA" at bounding box center [224, 47] width 192 height 12
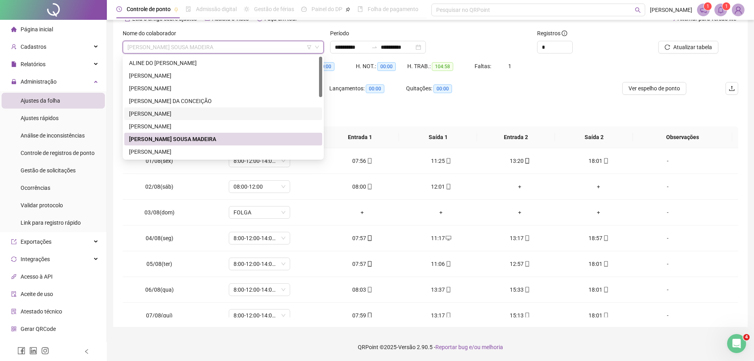
click at [206, 113] on div "[PERSON_NAME]" at bounding box center [223, 113] width 189 height 9
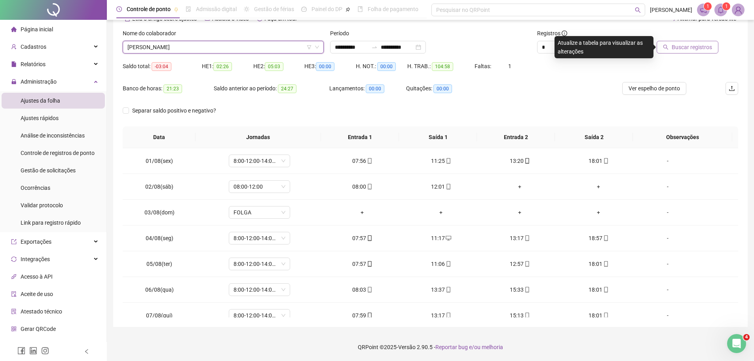
click at [694, 45] on span "Buscar registros" at bounding box center [692, 47] width 40 height 9
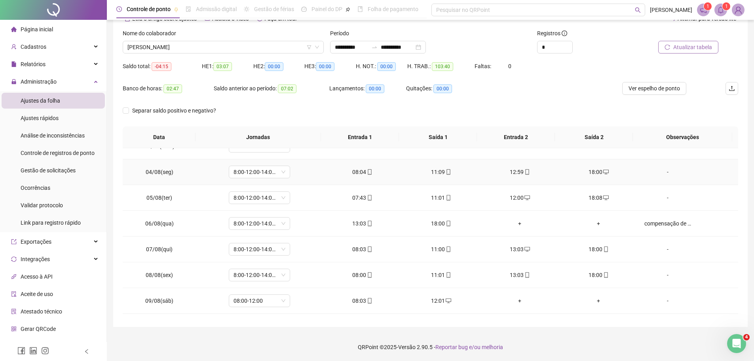
scroll to position [79, 0]
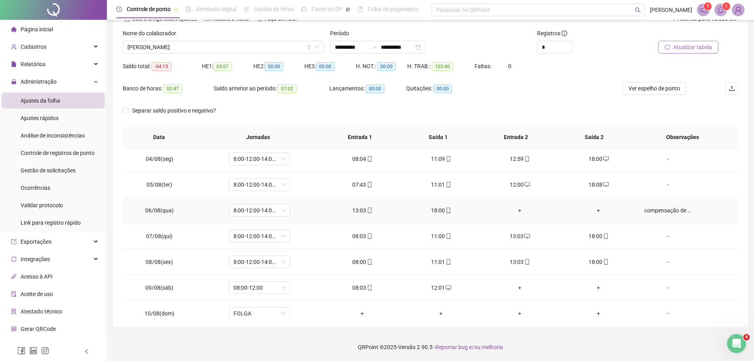
click at [660, 213] on div "compensação de horas" at bounding box center [668, 210] width 47 height 9
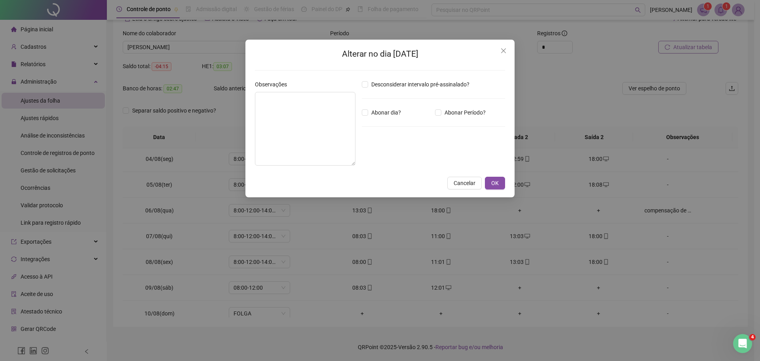
type textarea "**********"
click at [505, 50] on icon "close" at bounding box center [503, 50] width 5 height 5
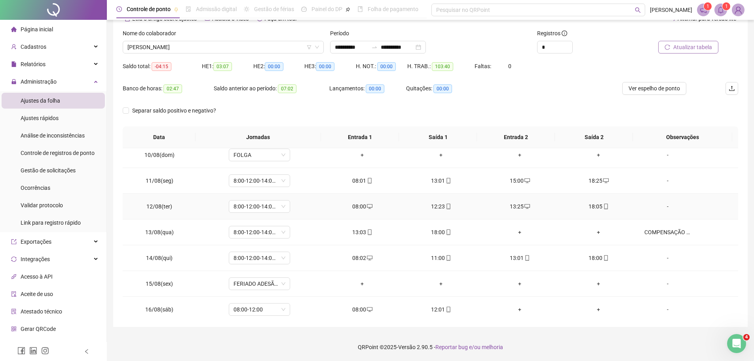
scroll to position [277, 0]
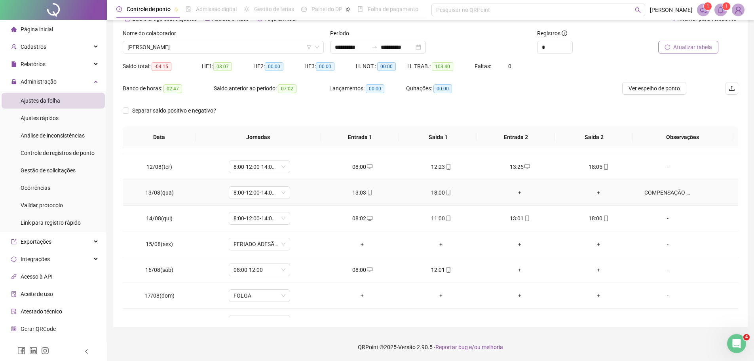
click at [661, 195] on div "COMPENSAÇÃO DE HORAS" at bounding box center [668, 192] width 47 height 9
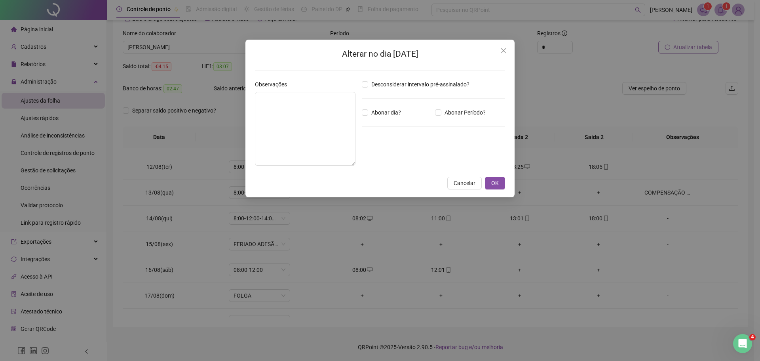
click at [466, 128] on div "Desconsiderar intervalo pré-assinalado? Abonar dia? Abonar Período? Horas a abo…" at bounding box center [434, 126] width 150 height 92
type textarea "**********"
click at [341, 107] on textarea "**********" at bounding box center [305, 129] width 101 height 74
click at [478, 71] on div "**********" at bounding box center [380, 110] width 250 height 124
click at [503, 50] on icon "close" at bounding box center [503, 50] width 5 height 5
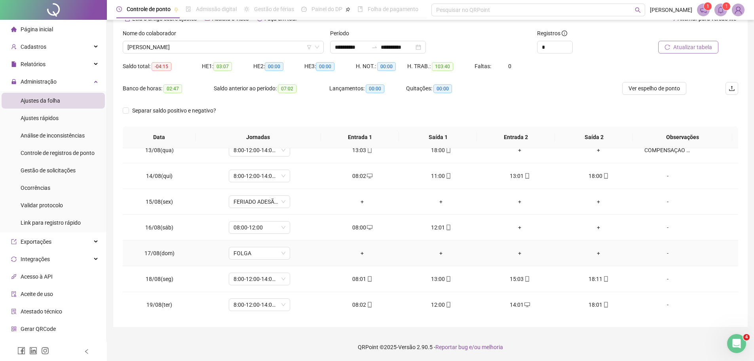
scroll to position [320, 0]
click at [560, 313] on td "18:01" at bounding box center [599, 304] width 79 height 26
click at [262, 57] on body "**********" at bounding box center [377, 136] width 754 height 361
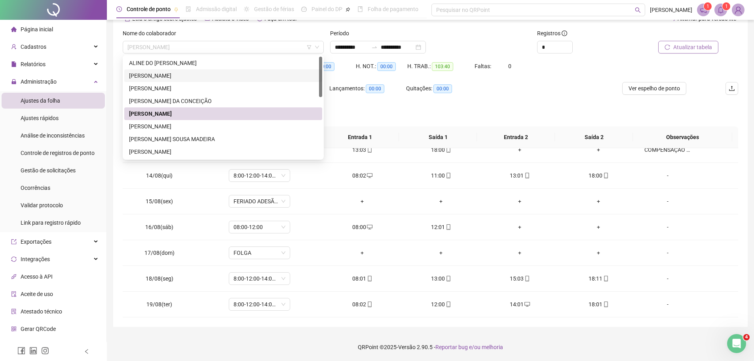
click at [227, 79] on div "[PERSON_NAME]" at bounding box center [223, 75] width 189 height 9
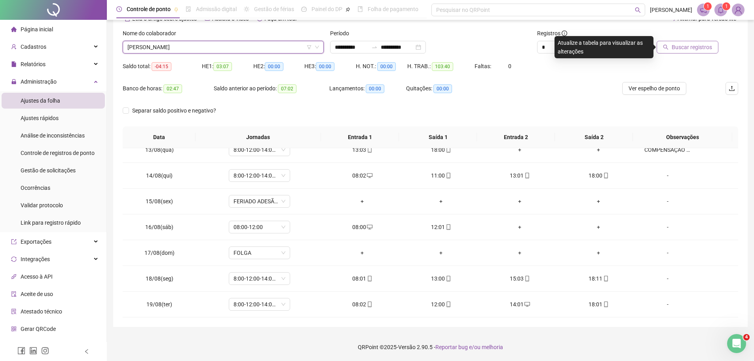
click at [685, 49] on span "Buscar registros" at bounding box center [692, 47] width 40 height 9
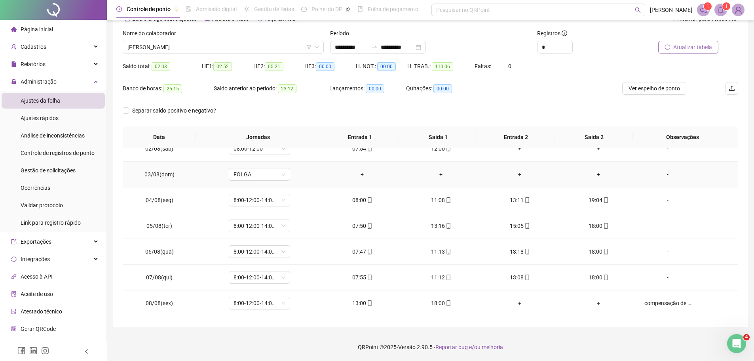
scroll to position [0, 0]
